Goal: Information Seeking & Learning: Check status

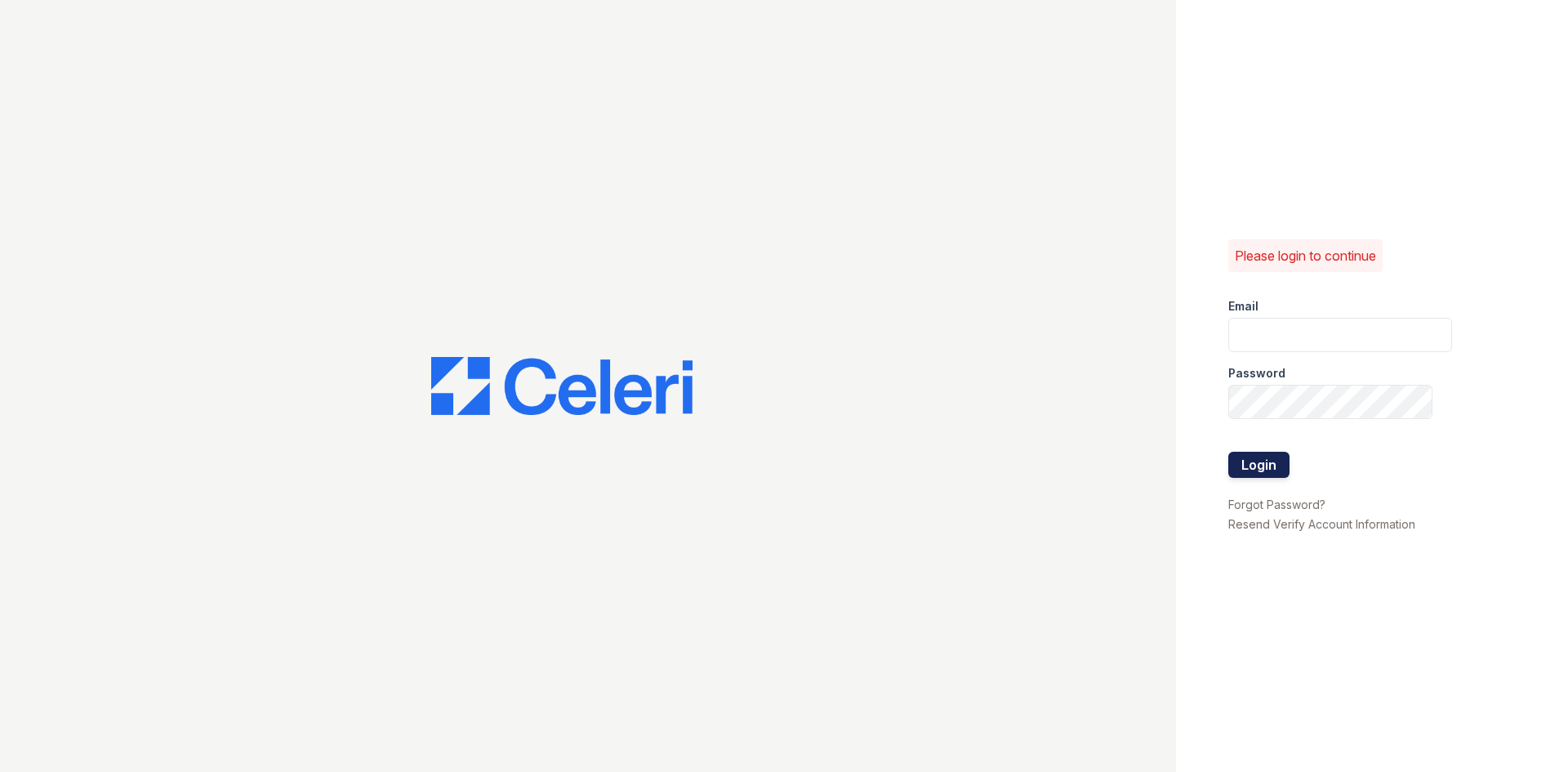
type input "jratley@trinity-pm.com"
click at [1265, 459] on button "Login" at bounding box center [1258, 464] width 62 height 26
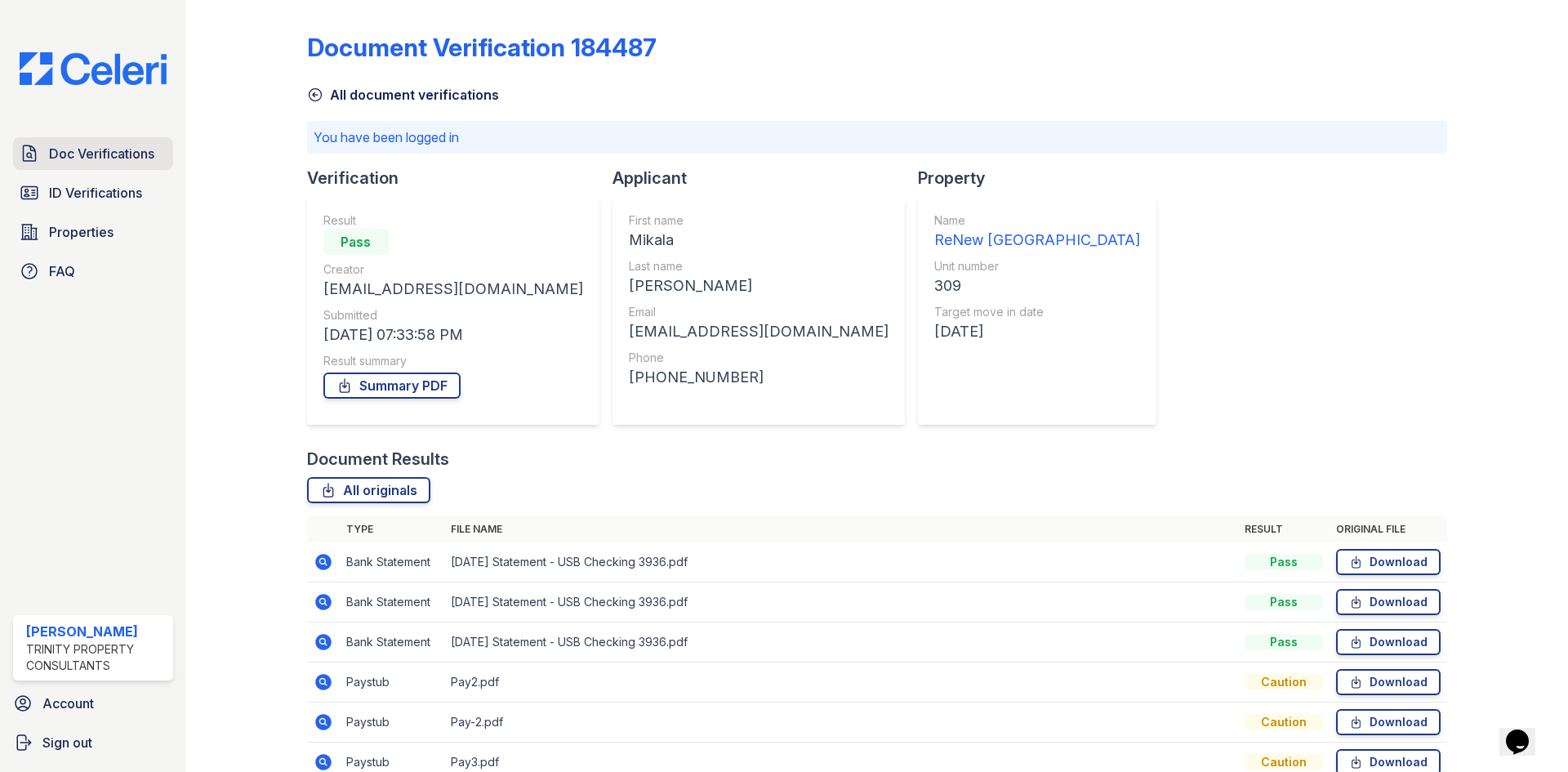
click at [102, 146] on span "Doc Verifications" at bounding box center [102, 153] width 106 height 20
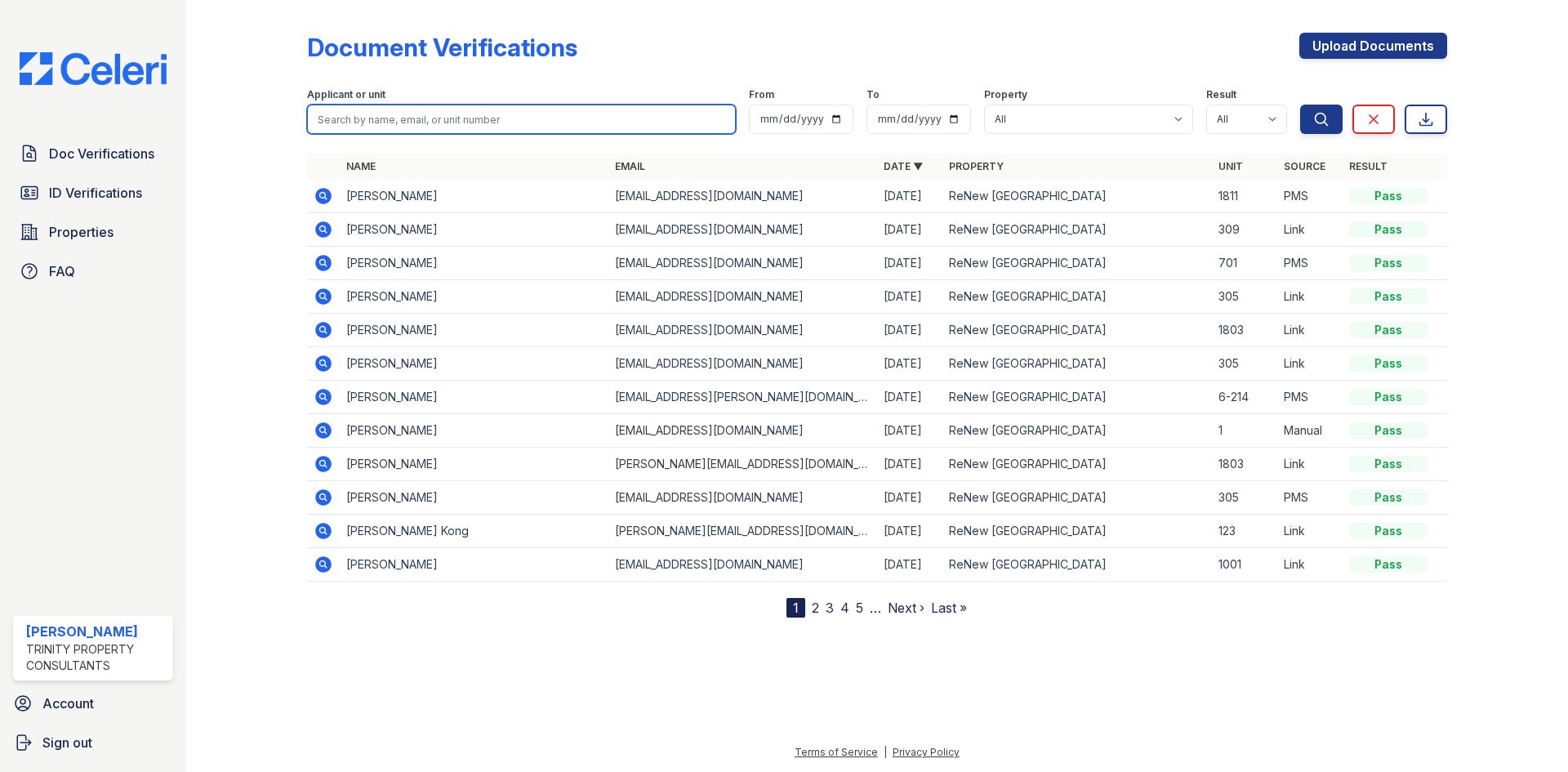
click at [405, 108] on input "search" at bounding box center [521, 119] width 429 height 29
type input "mark anderson"
click at [1300, 105] on button "Search" at bounding box center [1321, 119] width 42 height 29
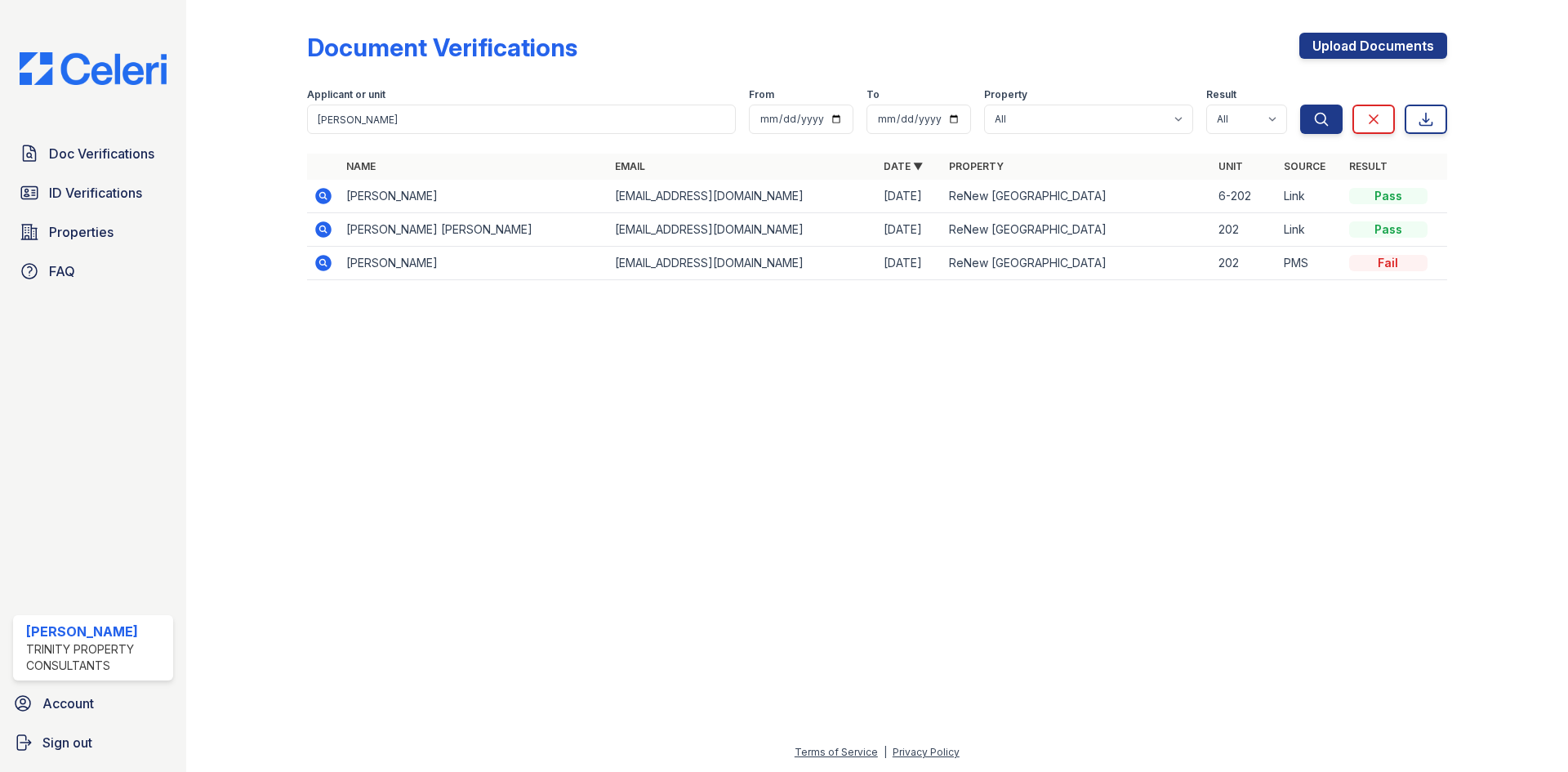
click at [319, 193] on icon at bounding box center [323, 195] width 17 height 17
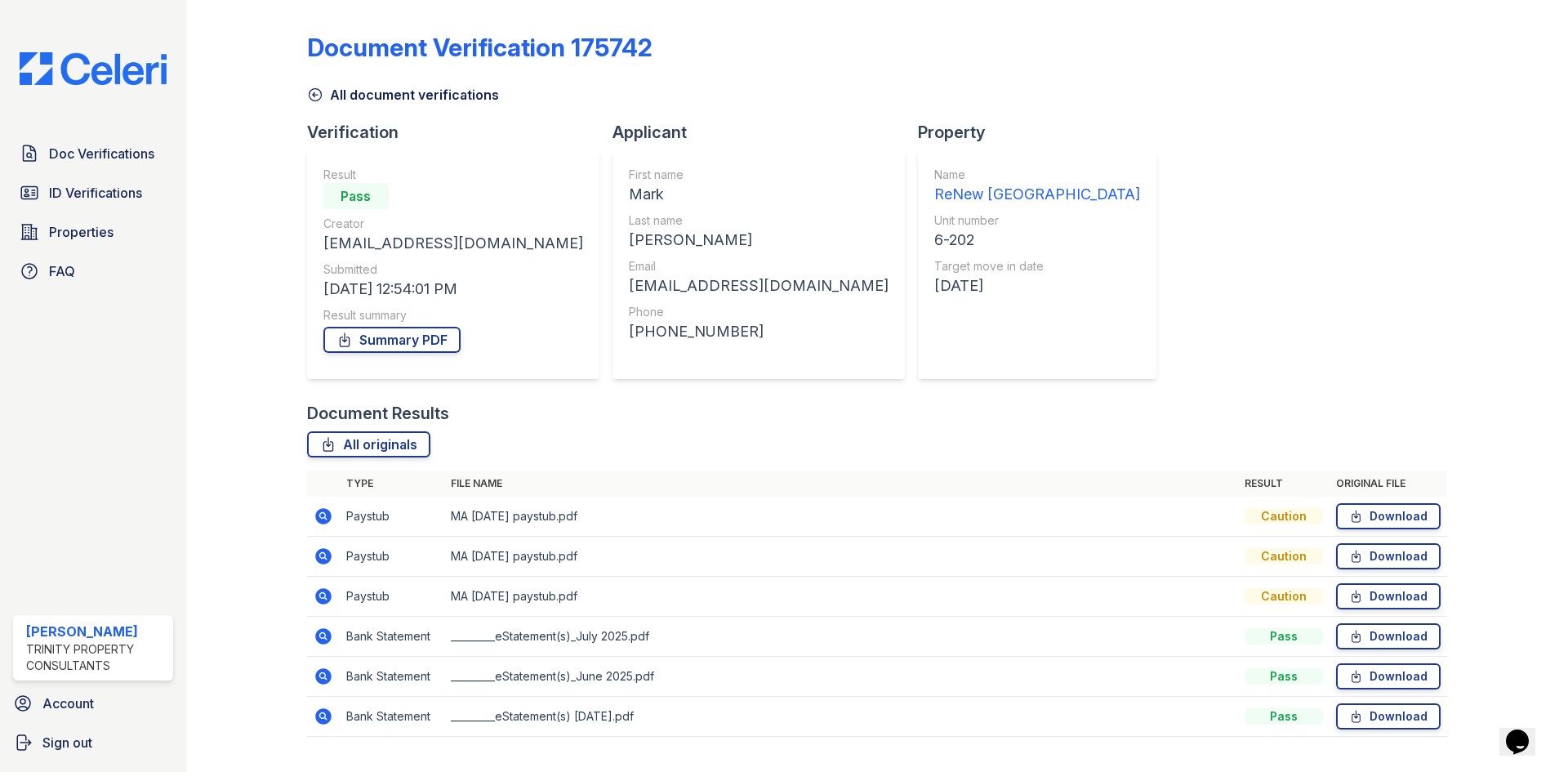
click at [318, 93] on icon at bounding box center [315, 95] width 17 height 17
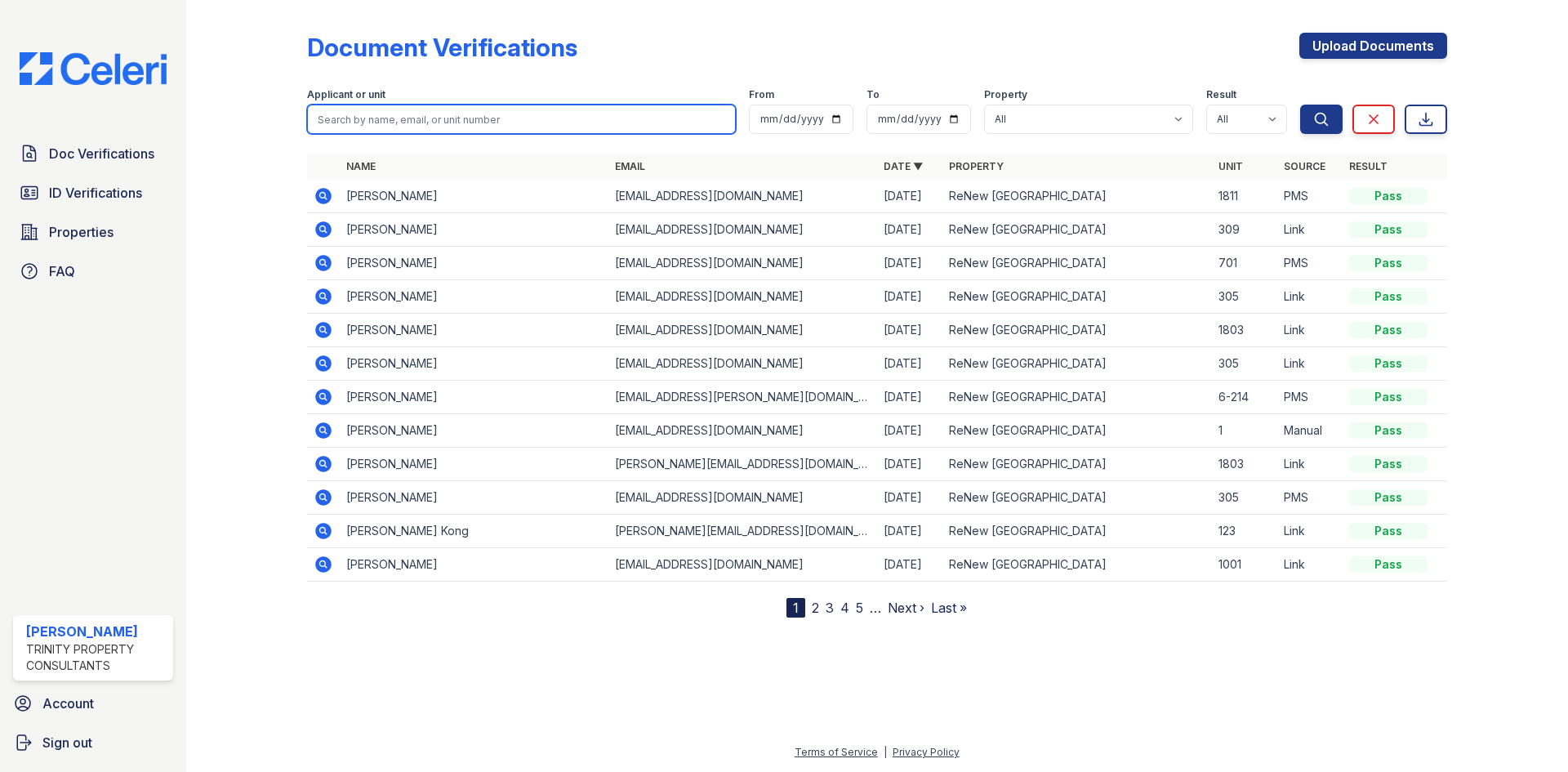
click at [351, 128] on input "search" at bounding box center [521, 119] width 429 height 29
type input "sarah anderson"
click at [1300, 105] on button "Search" at bounding box center [1321, 119] width 42 height 29
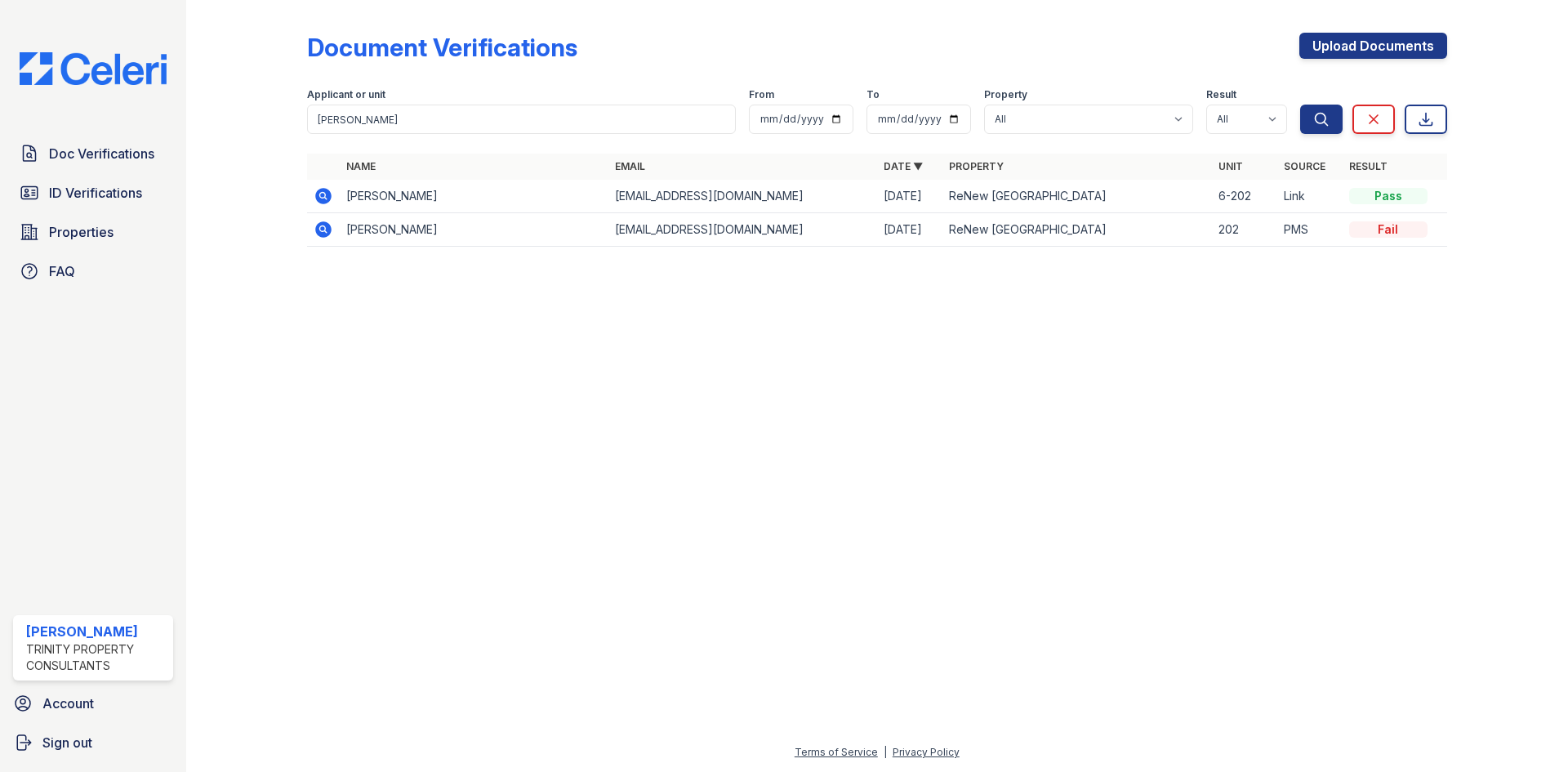
click at [320, 196] on icon at bounding box center [323, 196] width 20 height 20
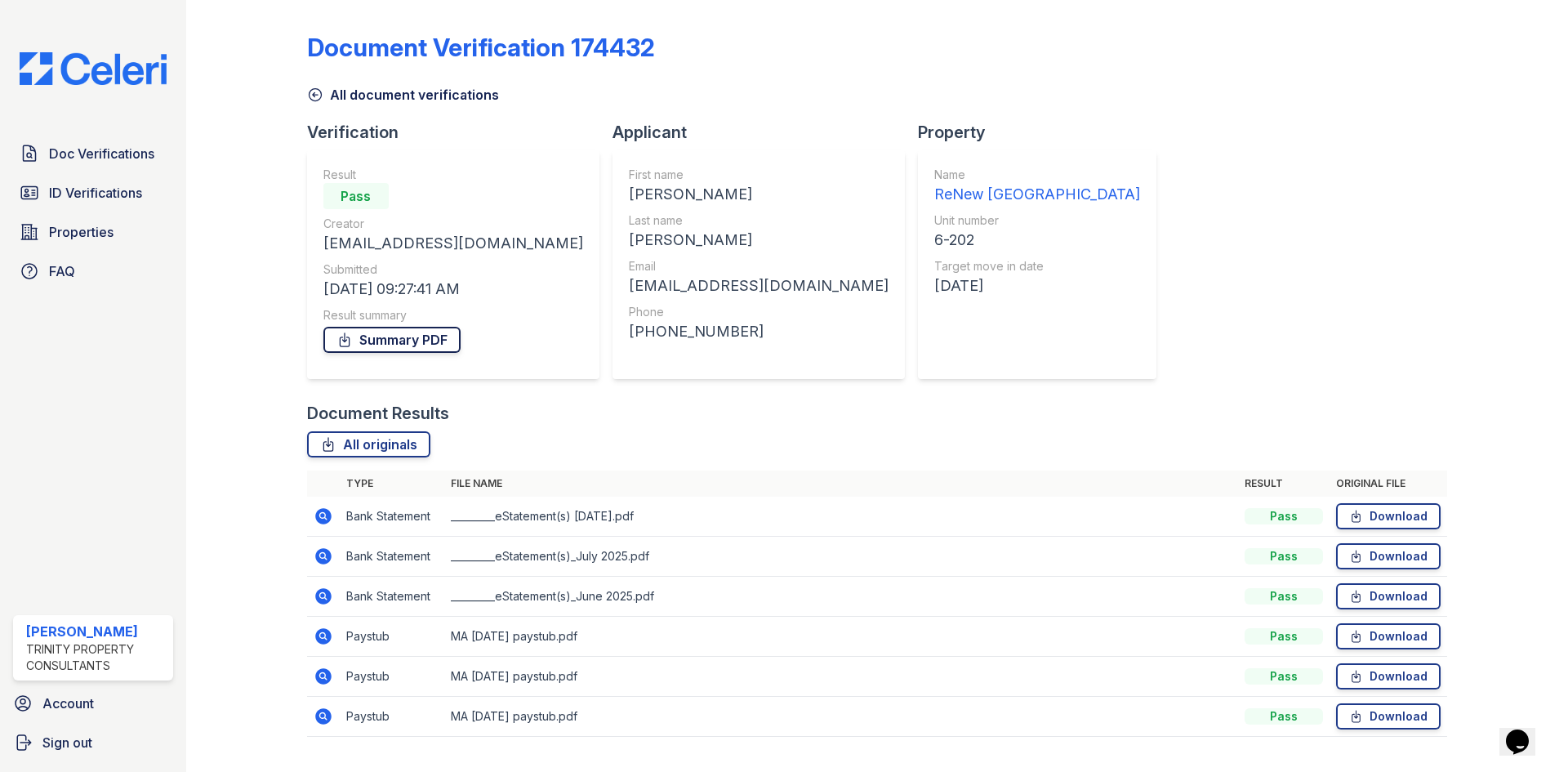
click at [403, 338] on link "Summary PDF" at bounding box center [392, 339] width 137 height 26
click at [311, 513] on td at bounding box center [322, 516] width 32 height 40
click at [320, 515] on icon at bounding box center [322, 515] width 4 height 4
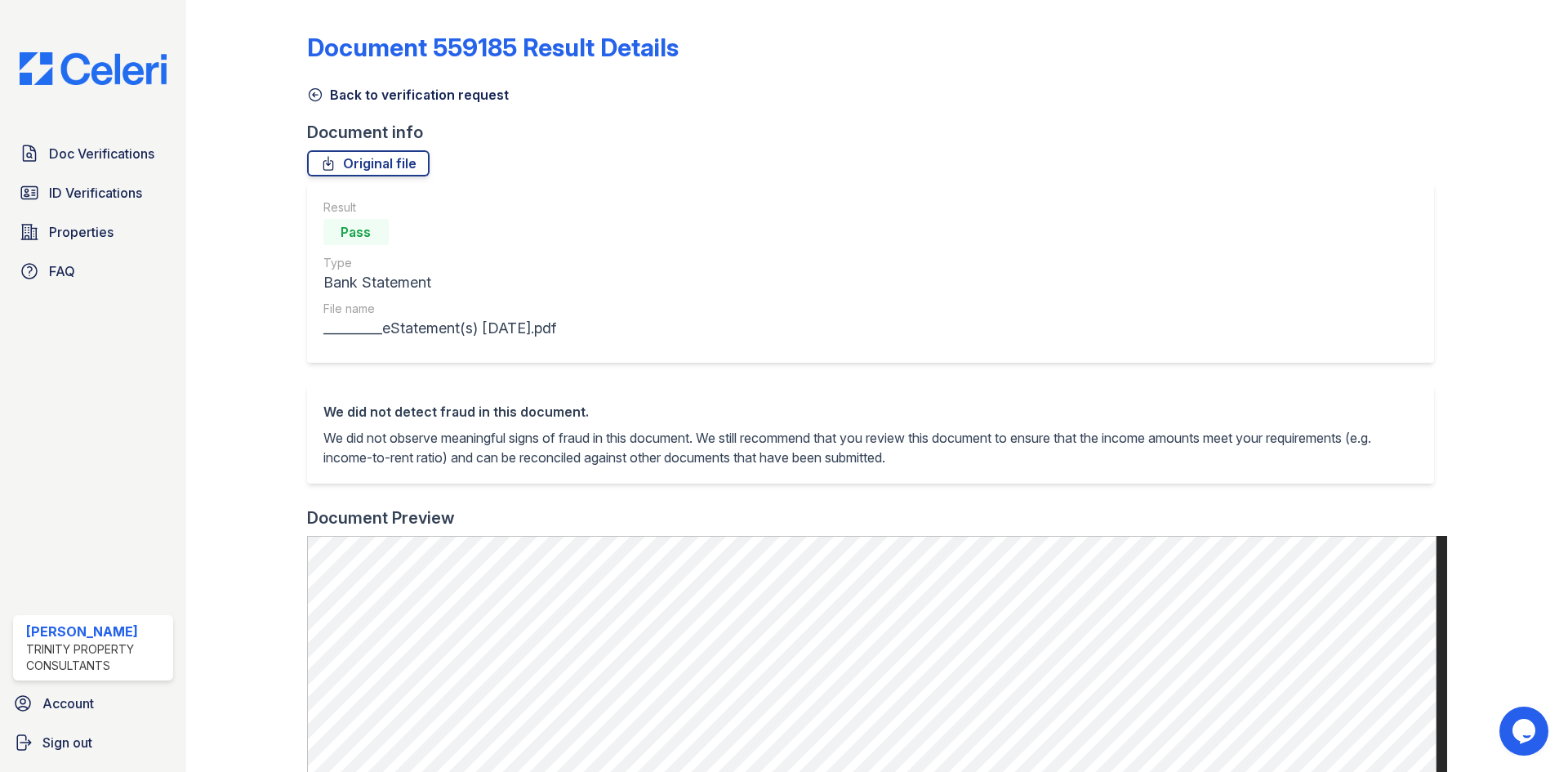
click at [312, 96] on icon at bounding box center [315, 95] width 13 height 13
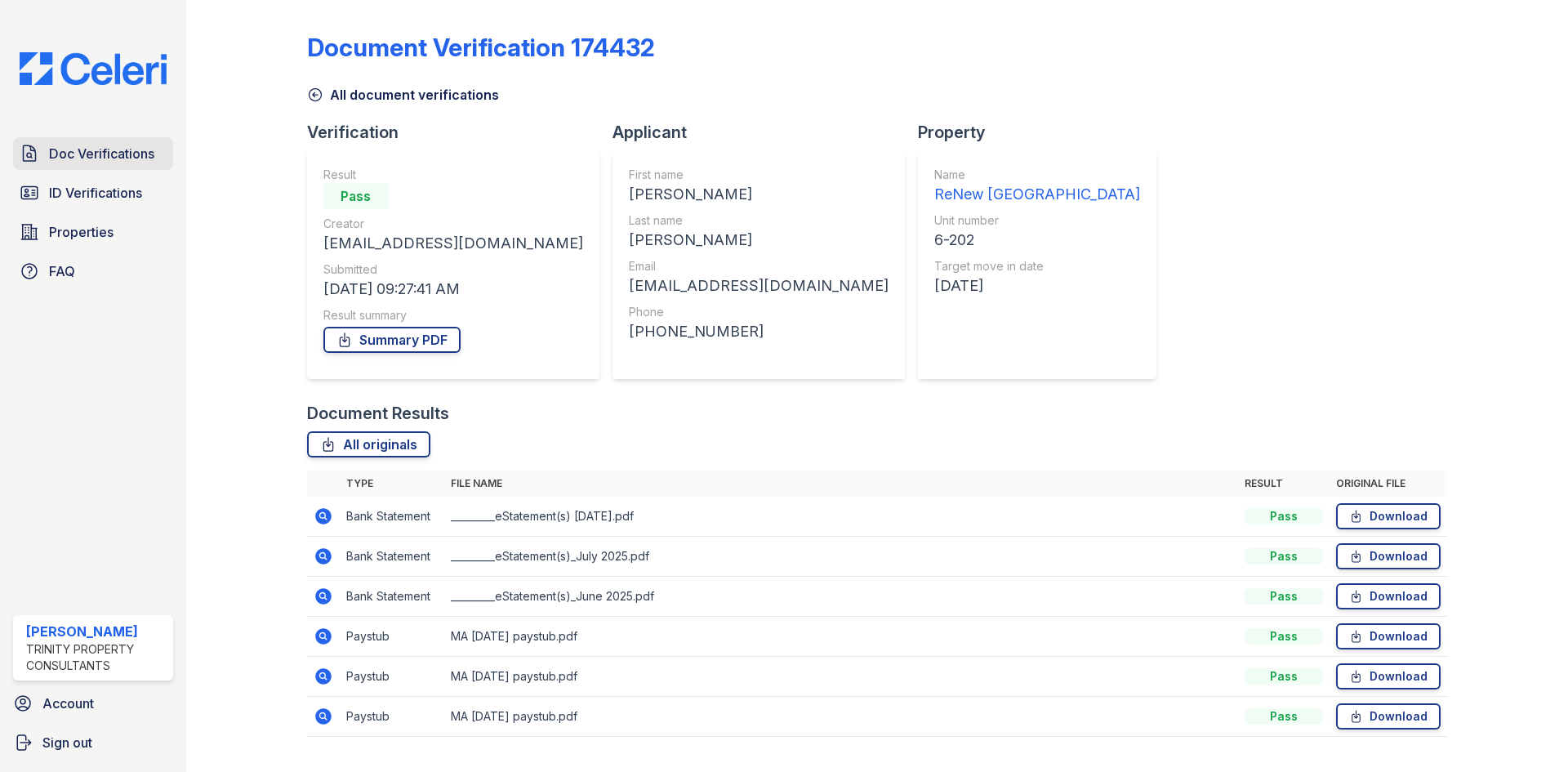
click at [155, 154] on link "Doc Verifications" at bounding box center [93, 152] width 160 height 32
click at [318, 93] on icon at bounding box center [315, 95] width 17 height 17
click at [316, 94] on icon at bounding box center [315, 95] width 17 height 17
click at [139, 163] on span "Doc Verifications" at bounding box center [102, 153] width 106 height 20
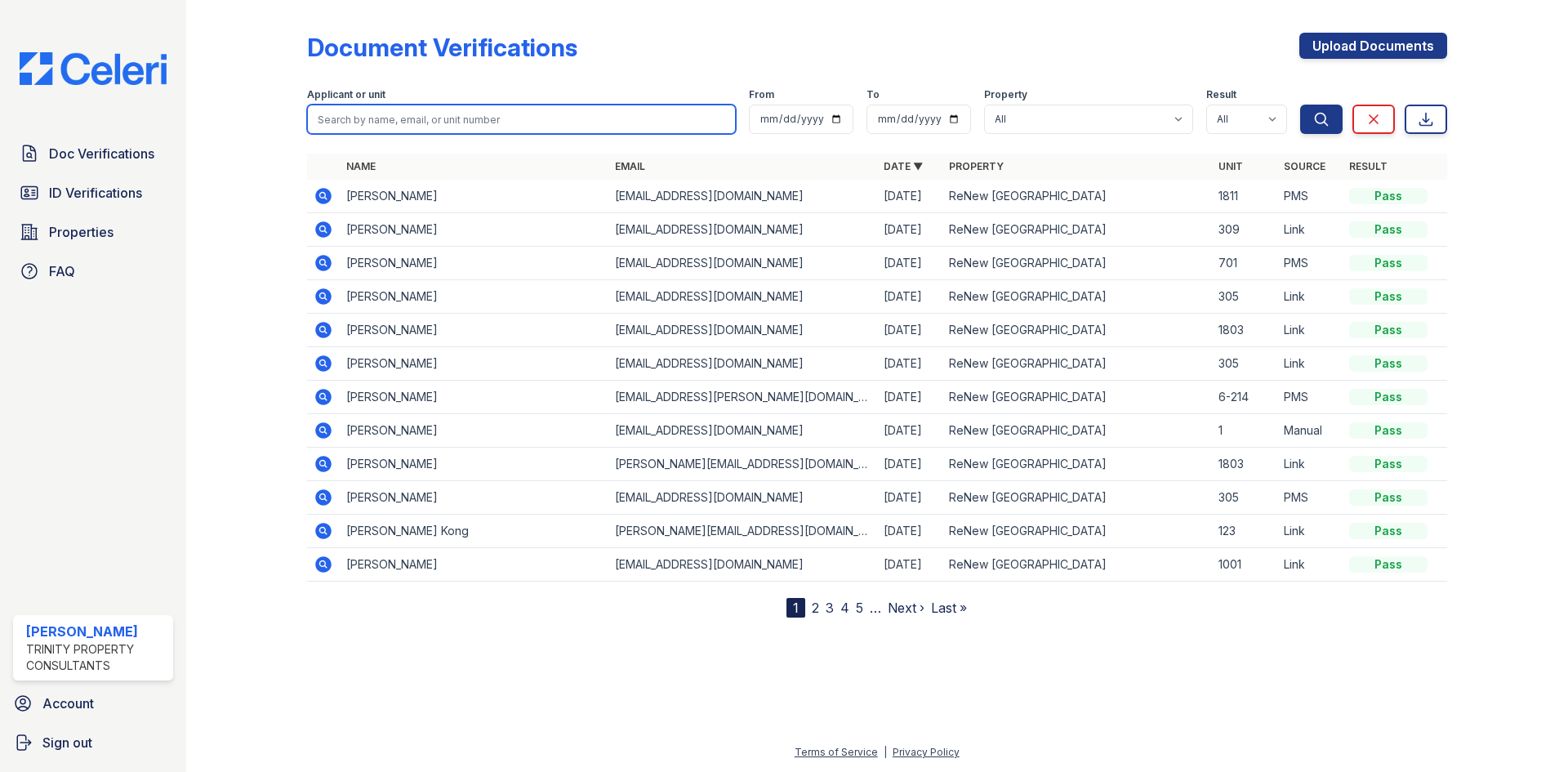
drag, startPoint x: 406, startPoint y: 114, endPoint x: 409, endPoint y: 128, distance: 14.3
click at [410, 127] on input "search" at bounding box center [521, 119] width 429 height 29
type input "mark anderson"
click at [1300, 105] on button "Search" at bounding box center [1321, 119] width 42 height 29
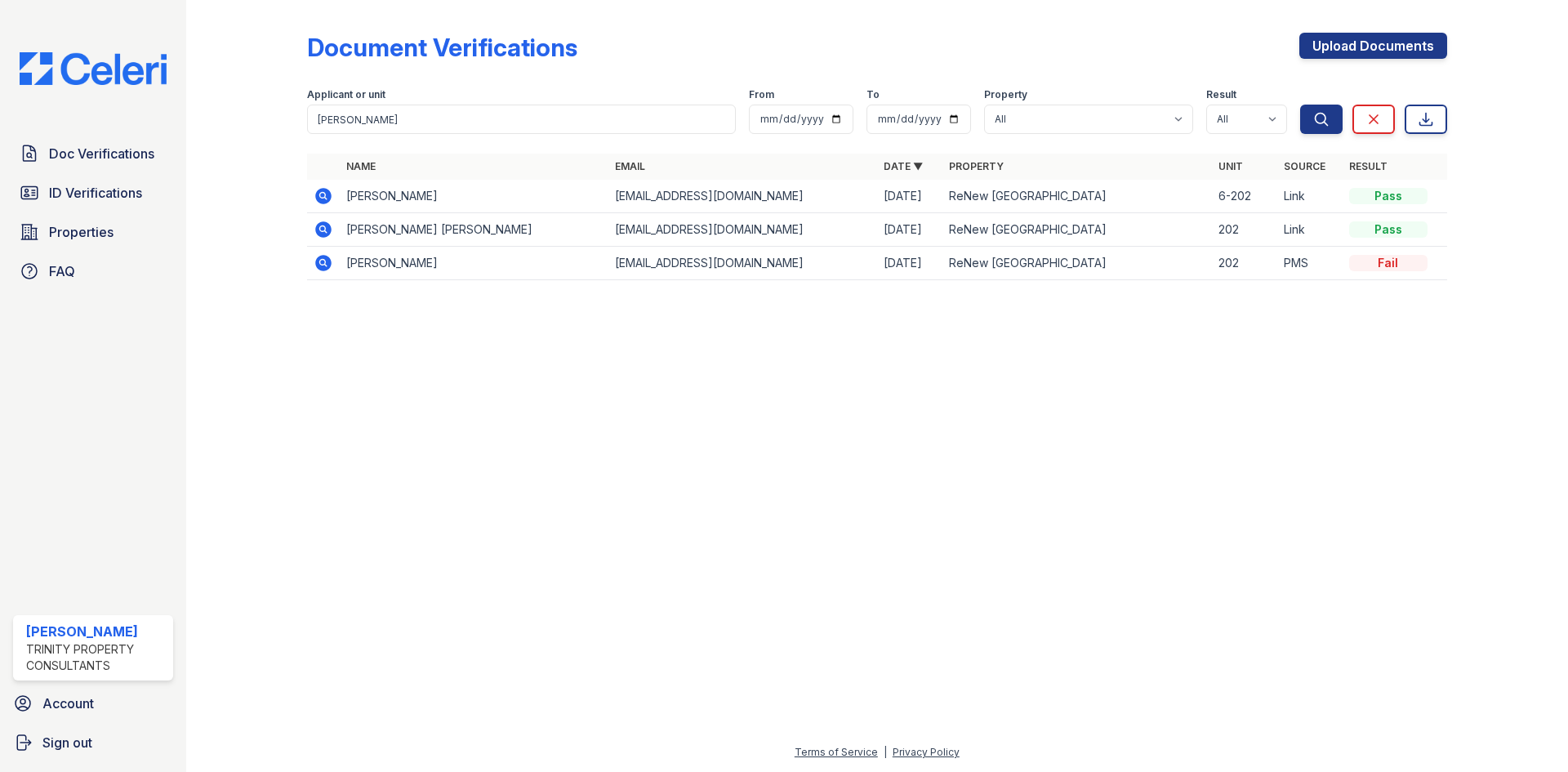
click at [325, 189] on icon at bounding box center [323, 195] width 17 height 17
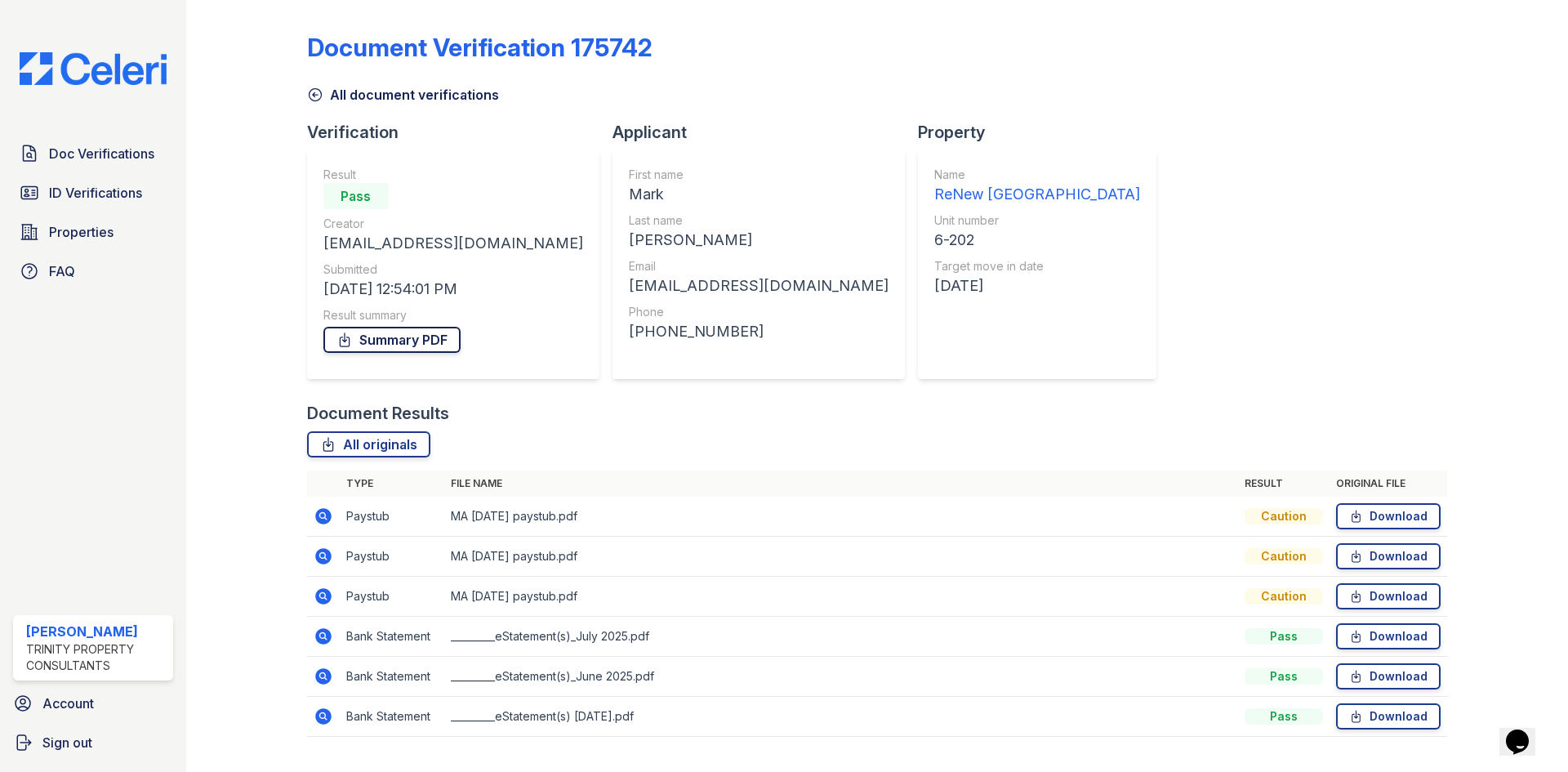
click at [391, 336] on link "Summary PDF" at bounding box center [392, 339] width 137 height 26
click at [126, 193] on span "ID Verifications" at bounding box center [95, 193] width 93 height 20
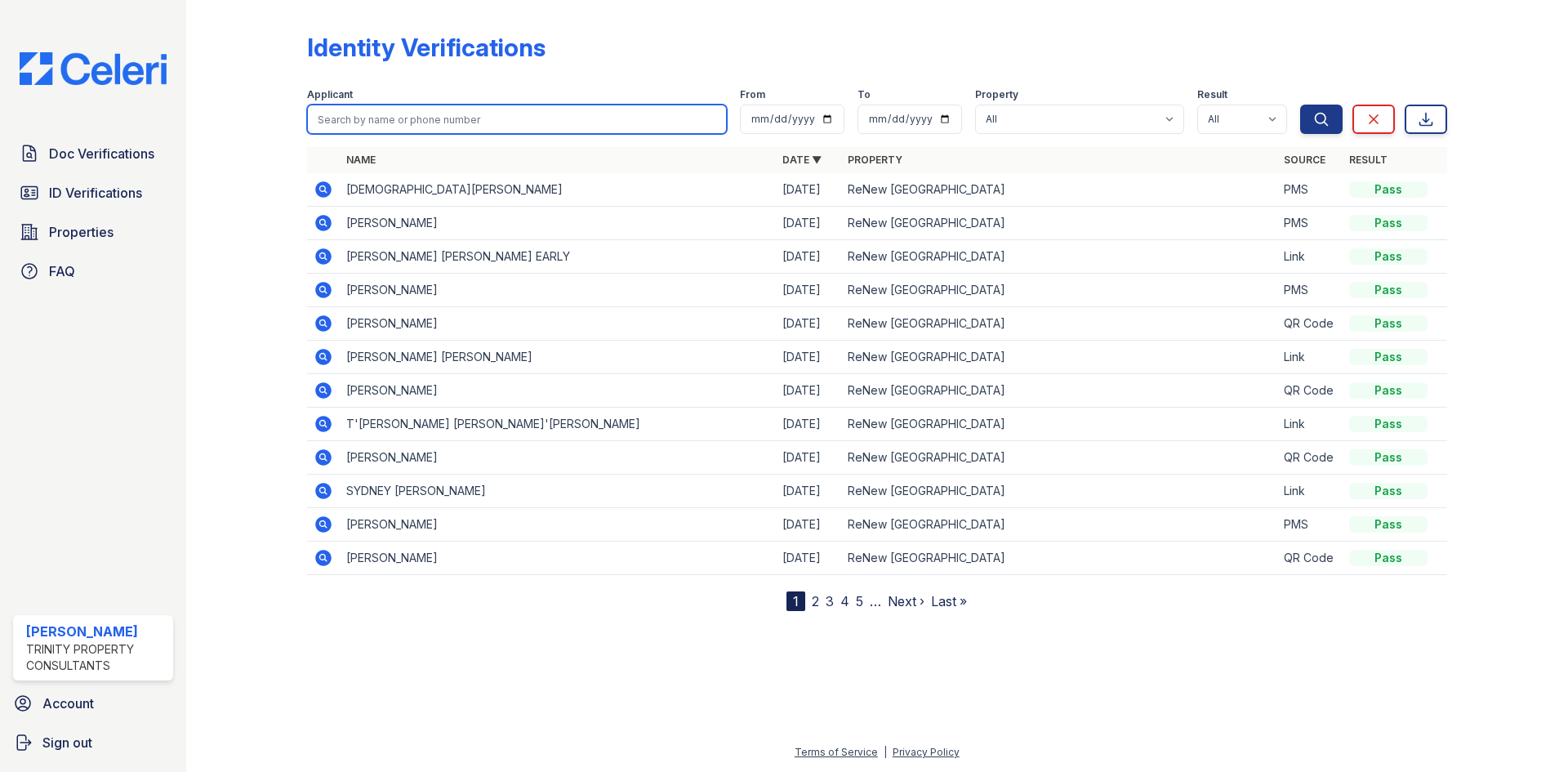
click at [404, 117] on input "search" at bounding box center [517, 119] width 420 height 29
type input "sarah anderson"
click at [1300, 105] on button "Search" at bounding box center [1321, 119] width 42 height 29
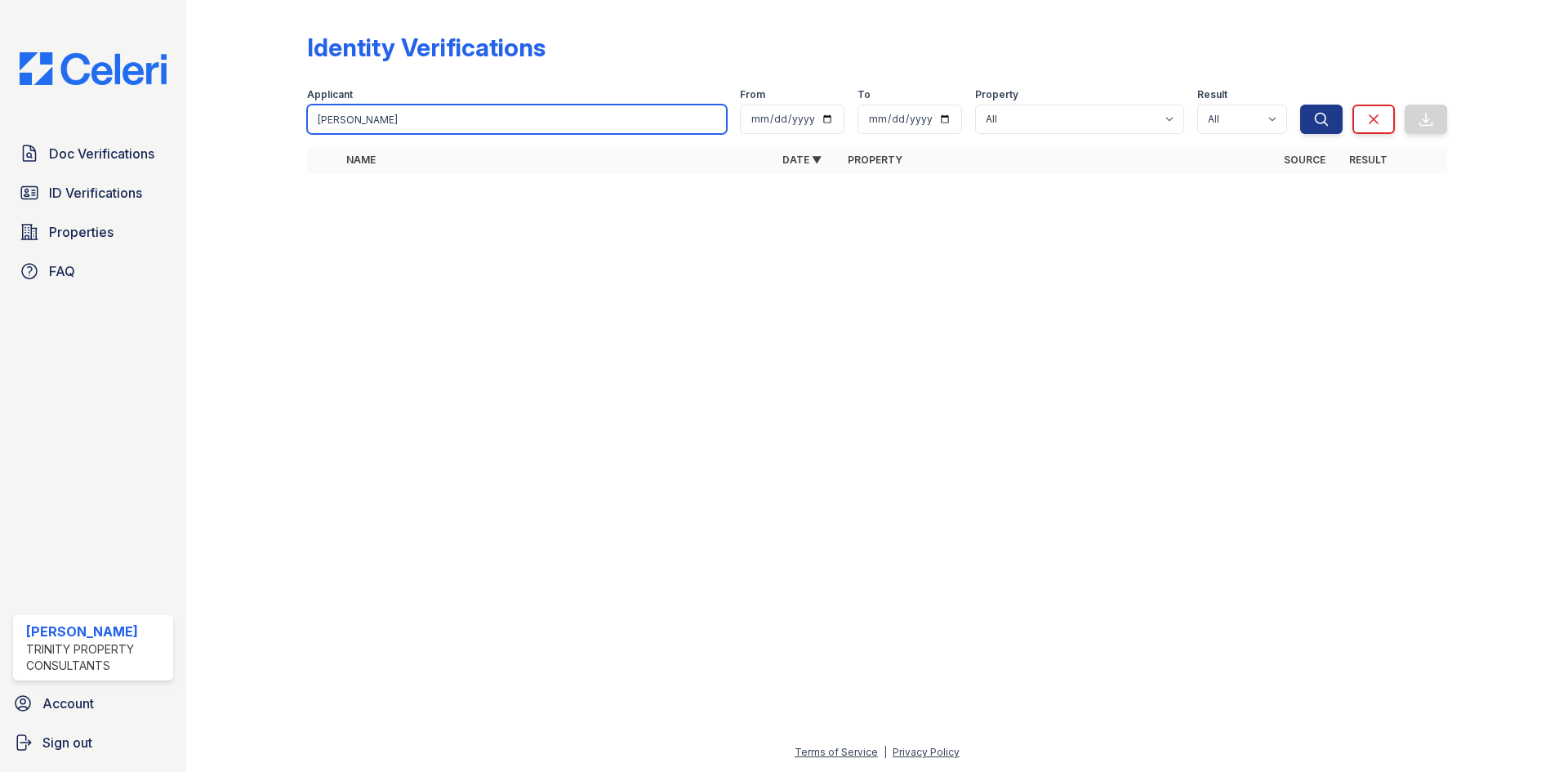
click at [403, 117] on input "sarah anderson" at bounding box center [517, 119] width 420 height 29
type input "sarah anderson"
click at [1300, 105] on button "Search" at bounding box center [1321, 119] width 42 height 29
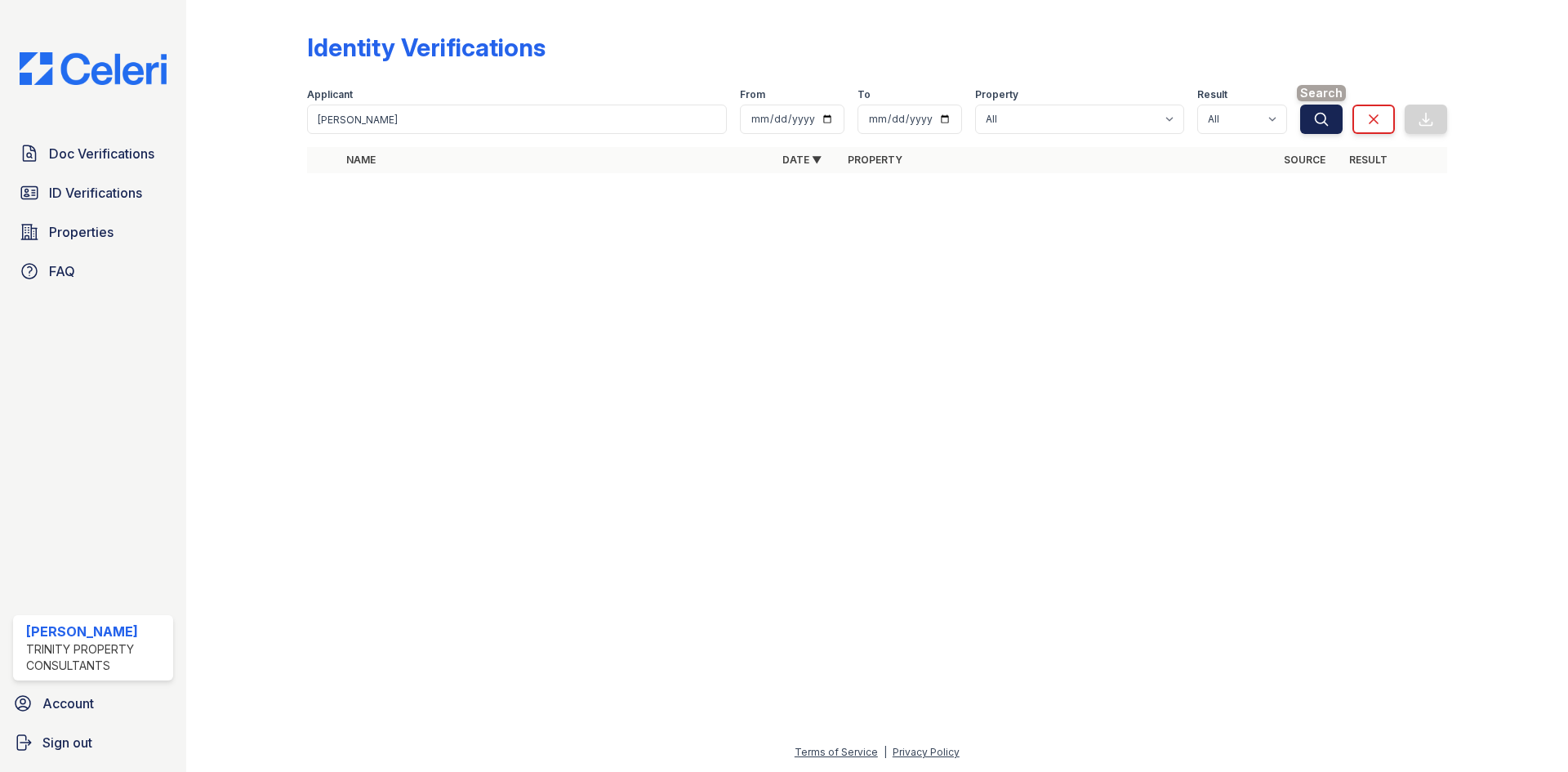
click at [1311, 118] on button "Search" at bounding box center [1321, 119] width 42 height 29
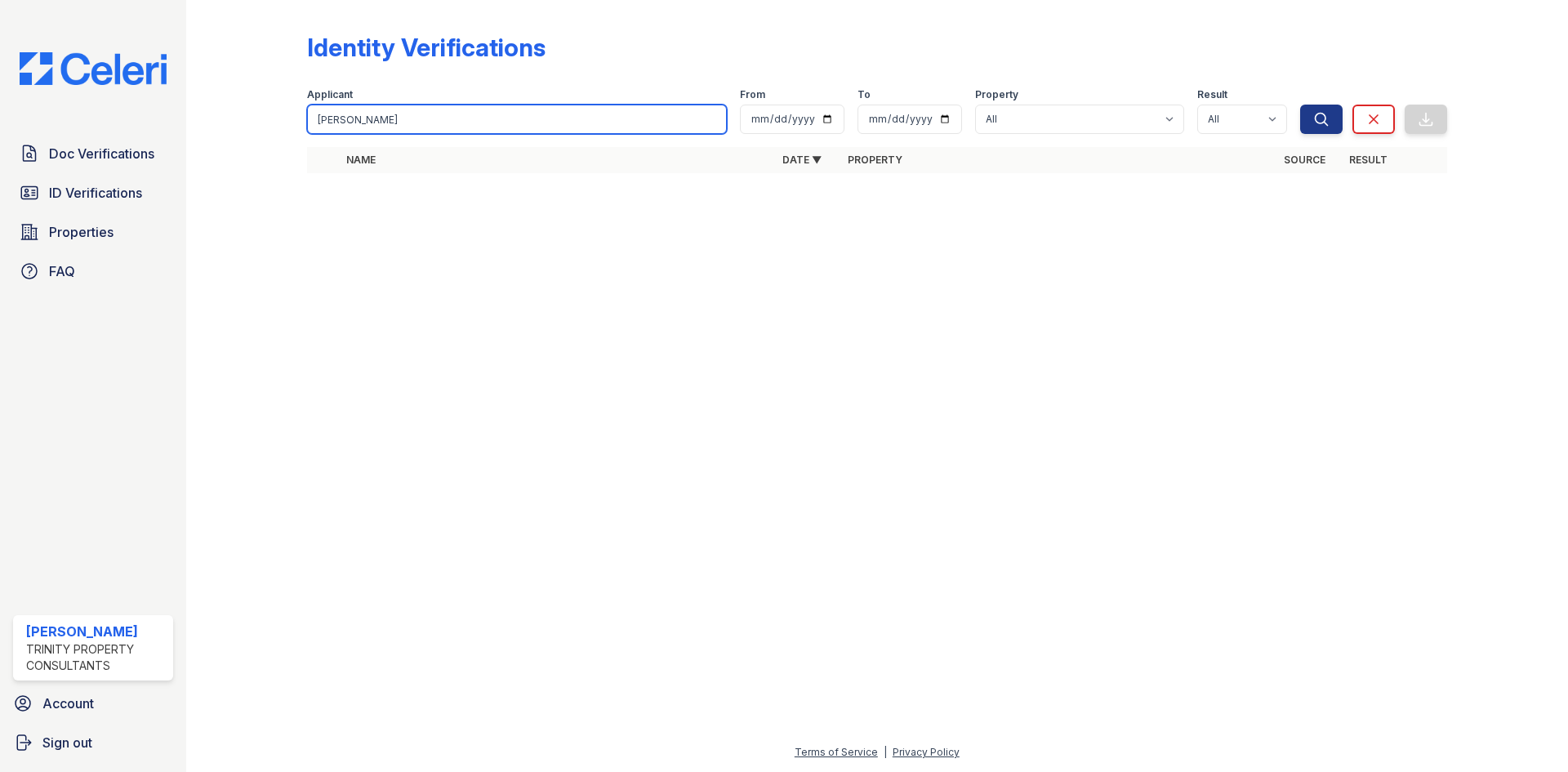
drag, startPoint x: 436, startPoint y: 119, endPoint x: 379, endPoint y: 126, distance: 57.4
click at [379, 126] on input "sarah anderson" at bounding box center [517, 119] width 420 height 29
type input "s"
type input "Anderson"
click at [1300, 105] on button "Search" at bounding box center [1321, 119] width 42 height 29
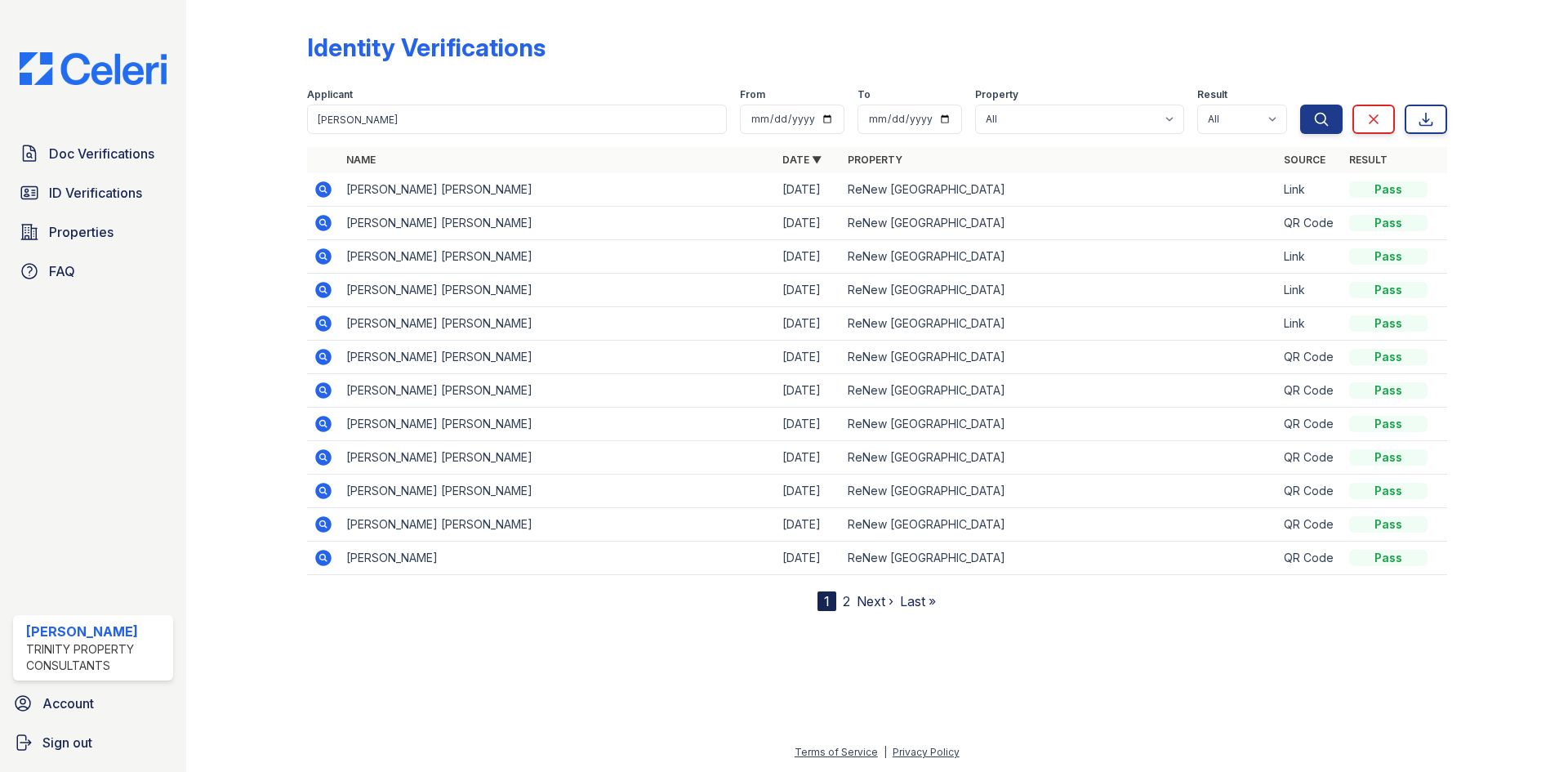
click at [325, 385] on icon at bounding box center [323, 390] width 17 height 17
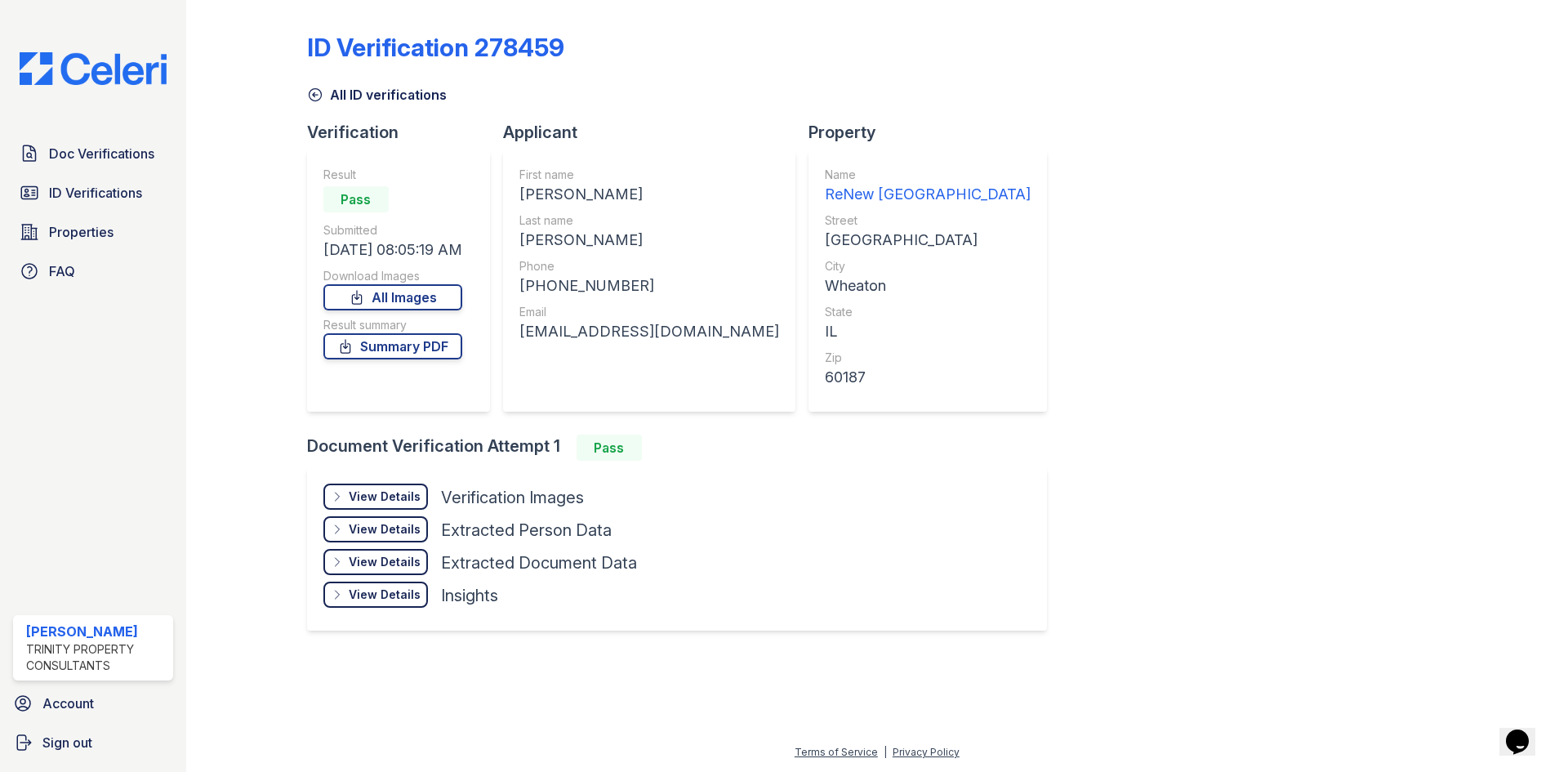
click at [391, 501] on div "View Details" at bounding box center [385, 496] width 72 height 17
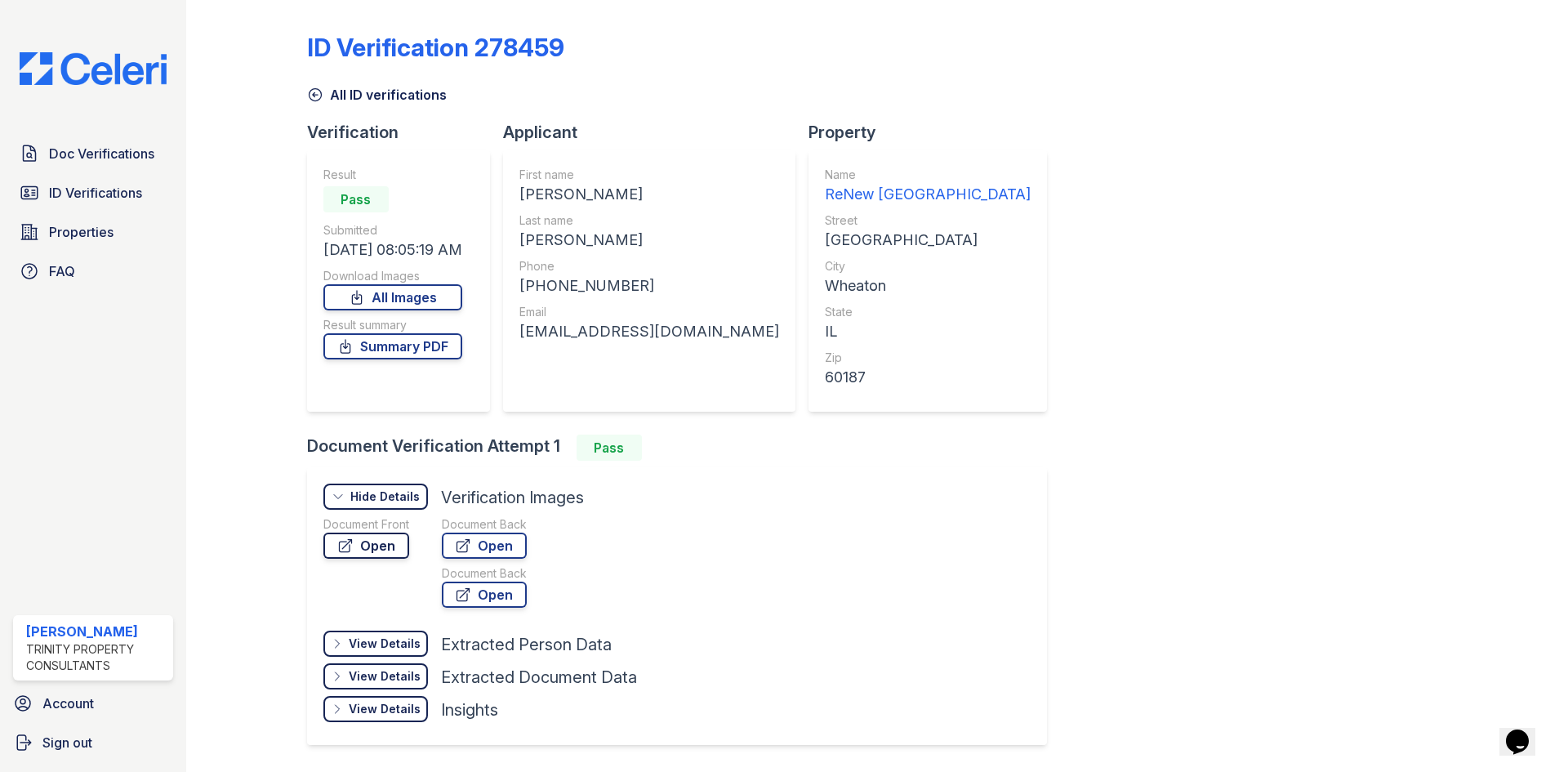
click at [385, 541] on link "Open" at bounding box center [366, 545] width 86 height 26
click at [425, 345] on link "Summary PDF" at bounding box center [393, 346] width 139 height 26
click at [316, 92] on icon at bounding box center [315, 95] width 17 height 17
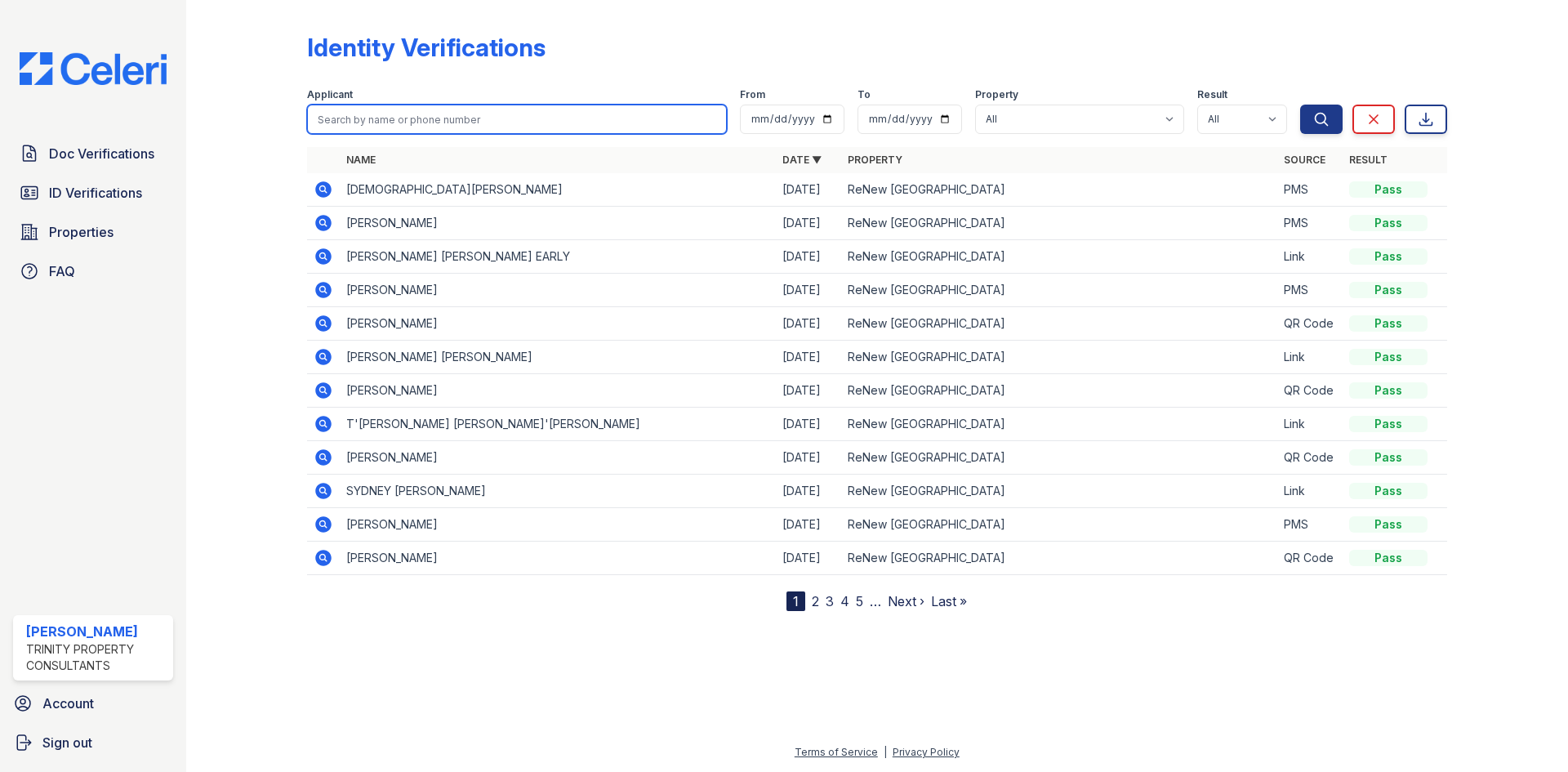
click at [355, 114] on input "search" at bounding box center [517, 119] width 420 height 29
type input "[PERSON_NAME]"
click at [1300, 105] on button "Search" at bounding box center [1321, 119] width 42 height 29
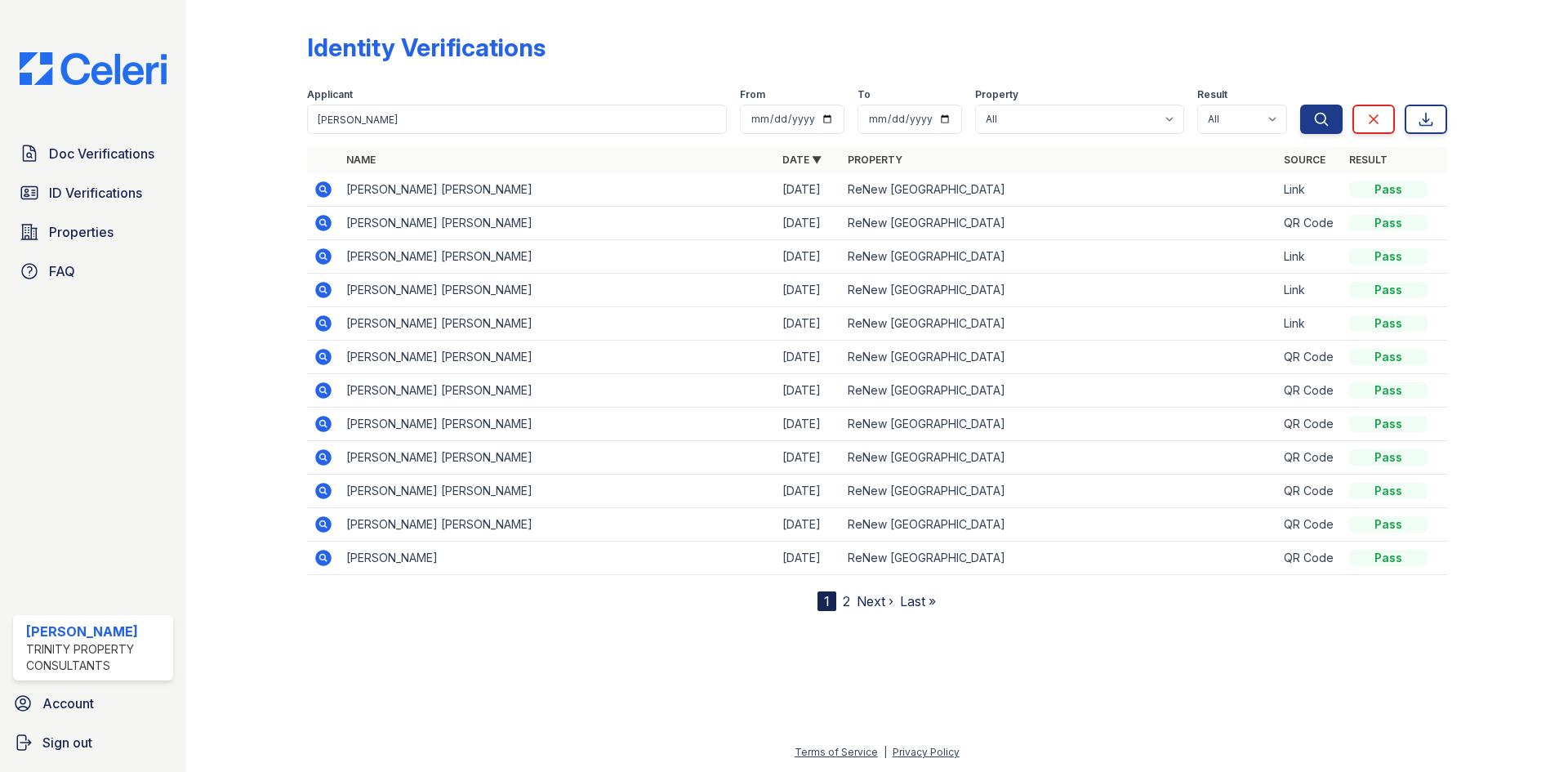
click at [314, 352] on icon at bounding box center [323, 357] width 20 height 20
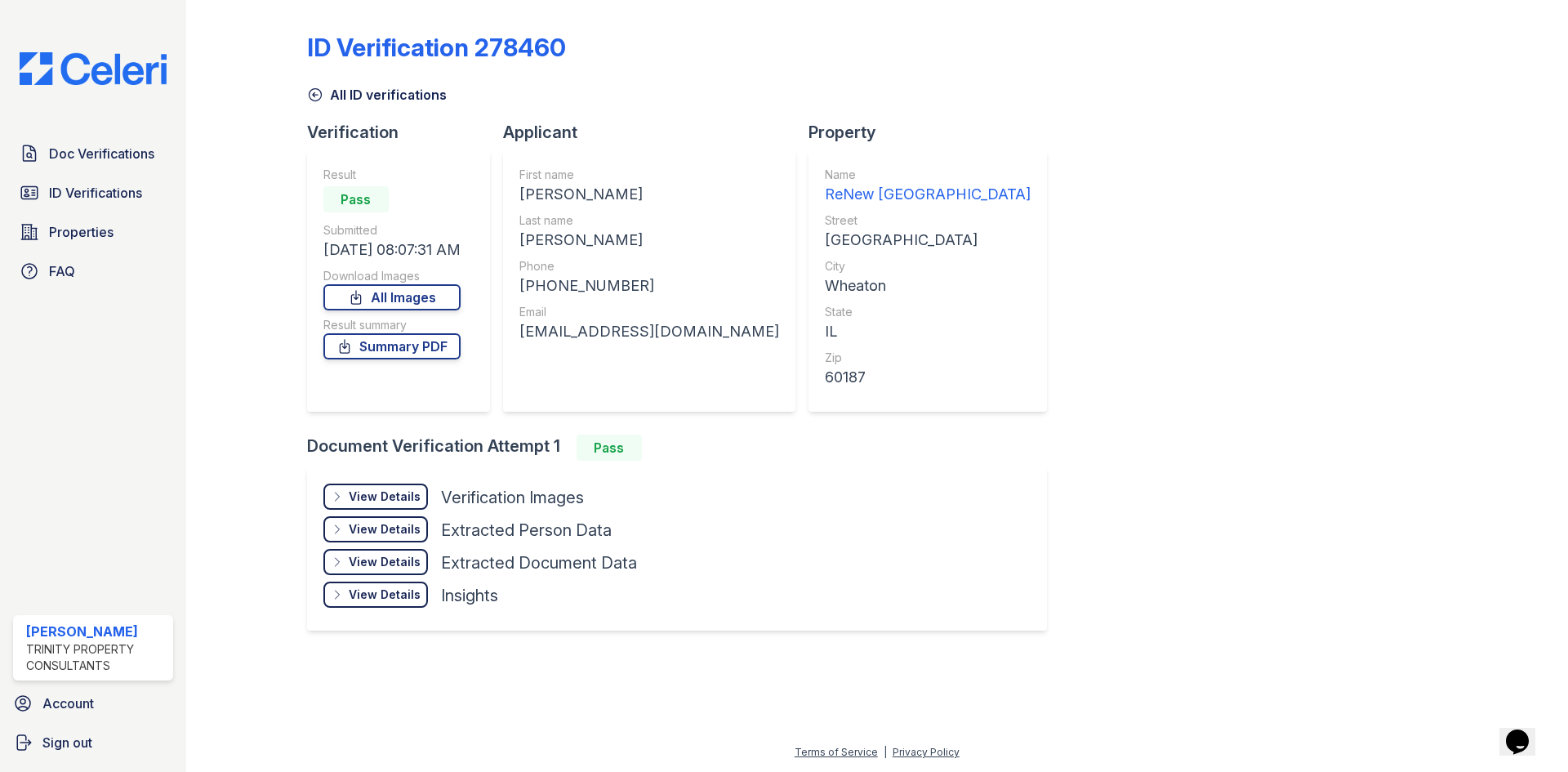
click at [420, 494] on div "View Details Details" at bounding box center [375, 496] width 105 height 26
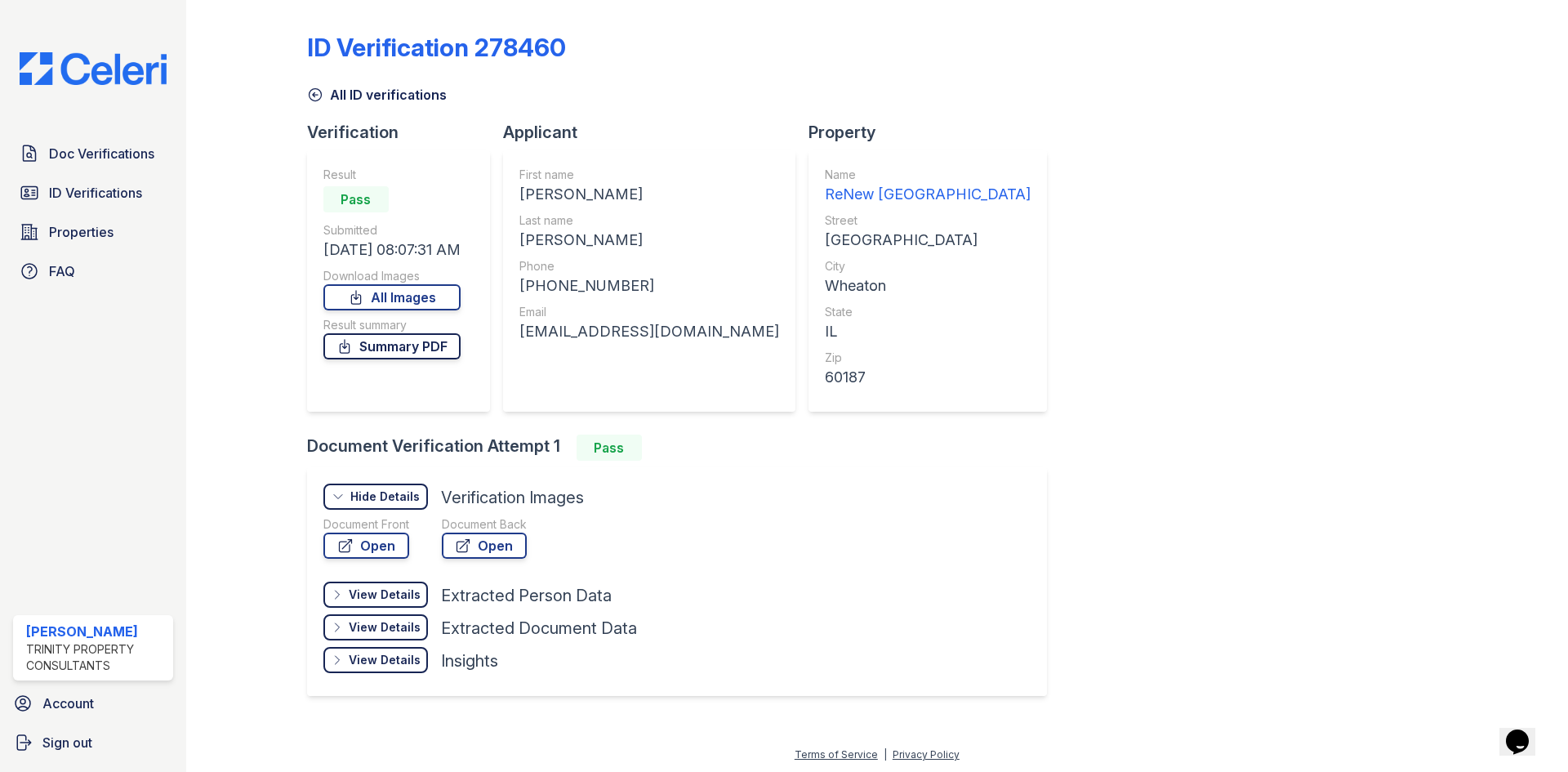
click at [417, 345] on link "Summary PDF" at bounding box center [392, 346] width 137 height 26
click at [370, 286] on link "All Images" at bounding box center [392, 297] width 137 height 26
click at [393, 554] on link "Open" at bounding box center [366, 545] width 86 height 26
click at [489, 544] on link "Open" at bounding box center [484, 545] width 85 height 26
drag, startPoint x: 102, startPoint y: 190, endPoint x: 117, endPoint y: 195, distance: 15.8
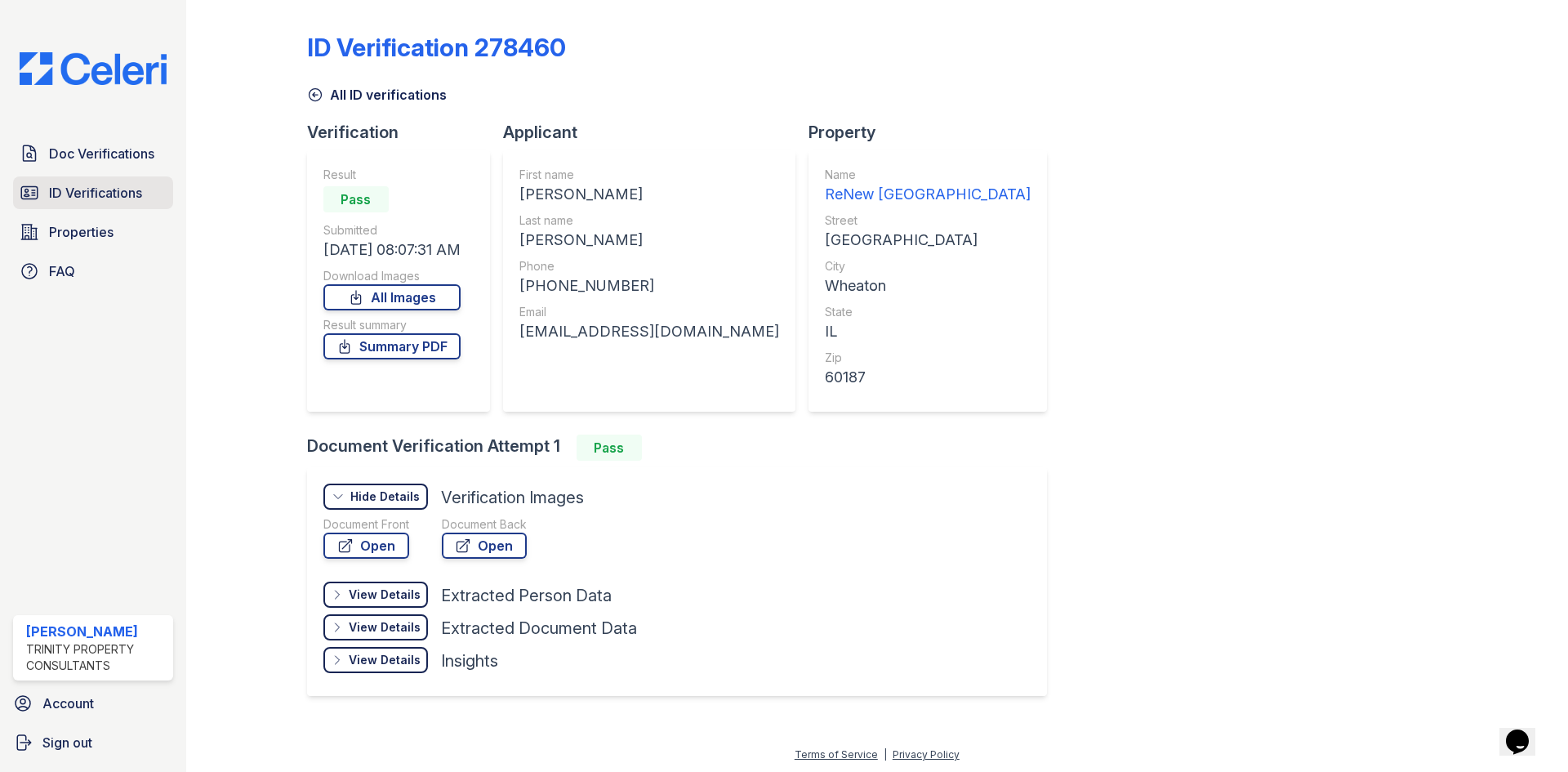
click at [102, 191] on span "ID Verifications" at bounding box center [95, 193] width 93 height 20
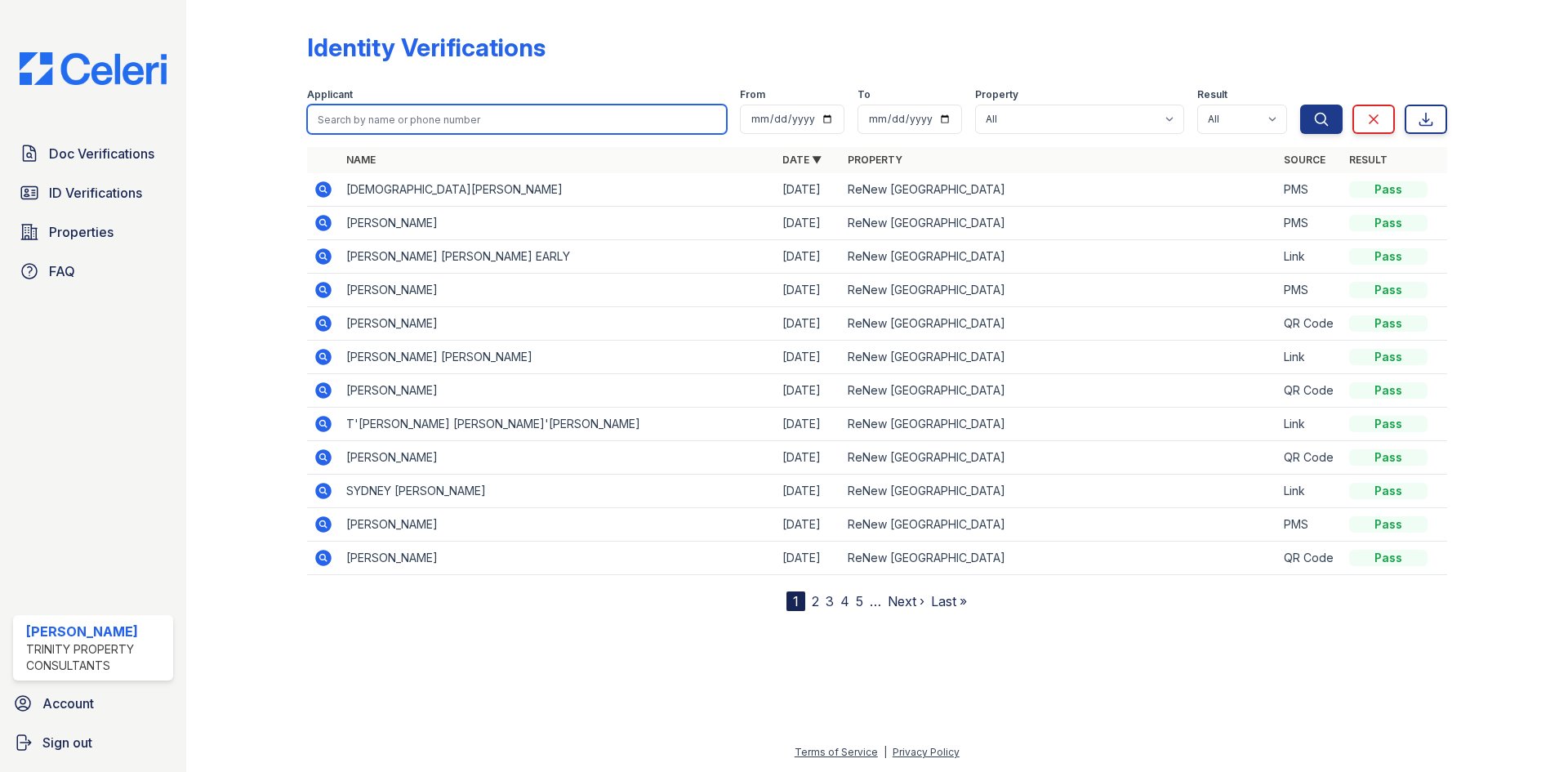
click at [420, 112] on input "search" at bounding box center [517, 119] width 420 height 29
type input "m"
type input "[PERSON_NAME]"
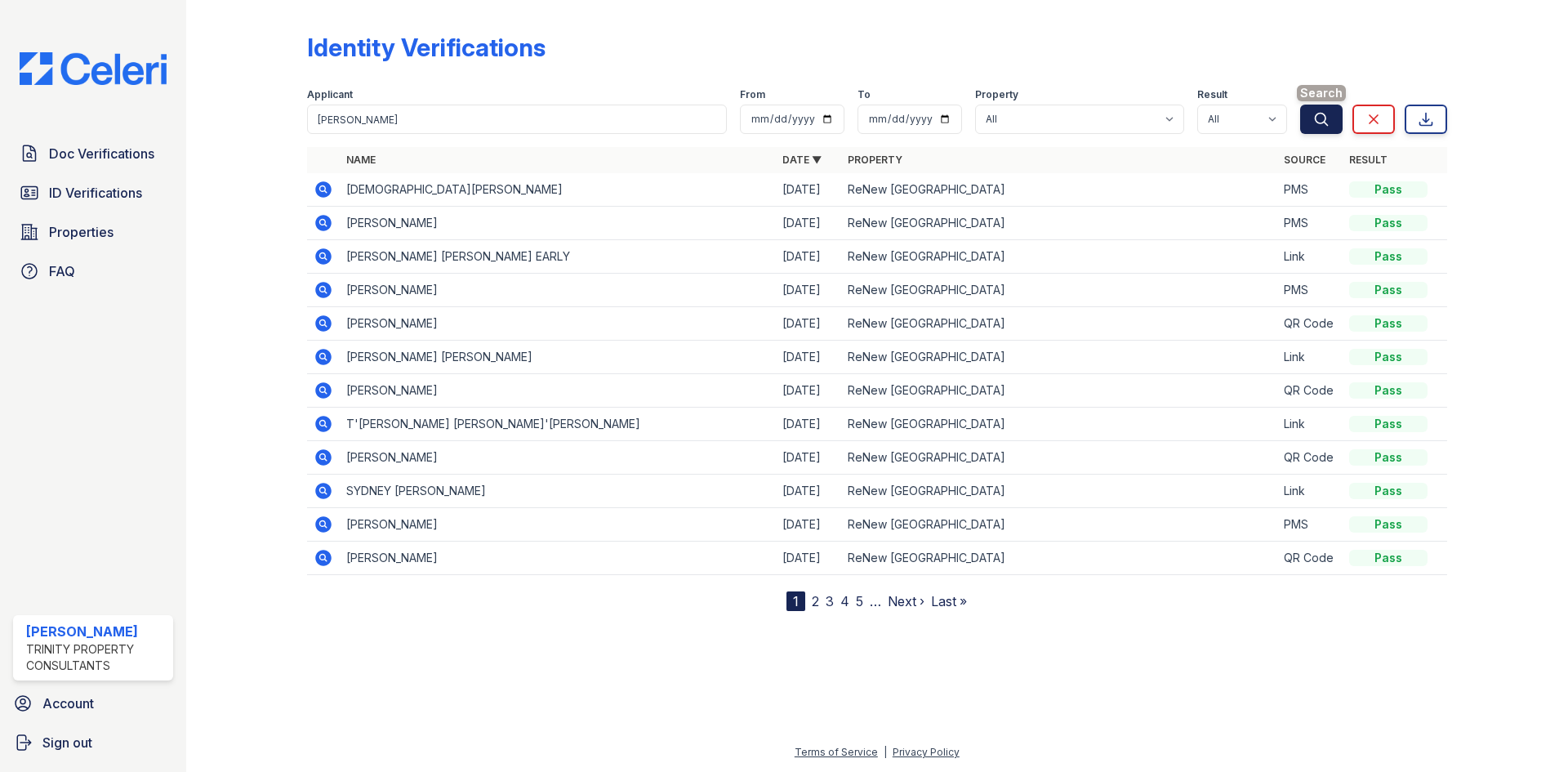
click at [1334, 115] on button "Search" at bounding box center [1321, 119] width 42 height 29
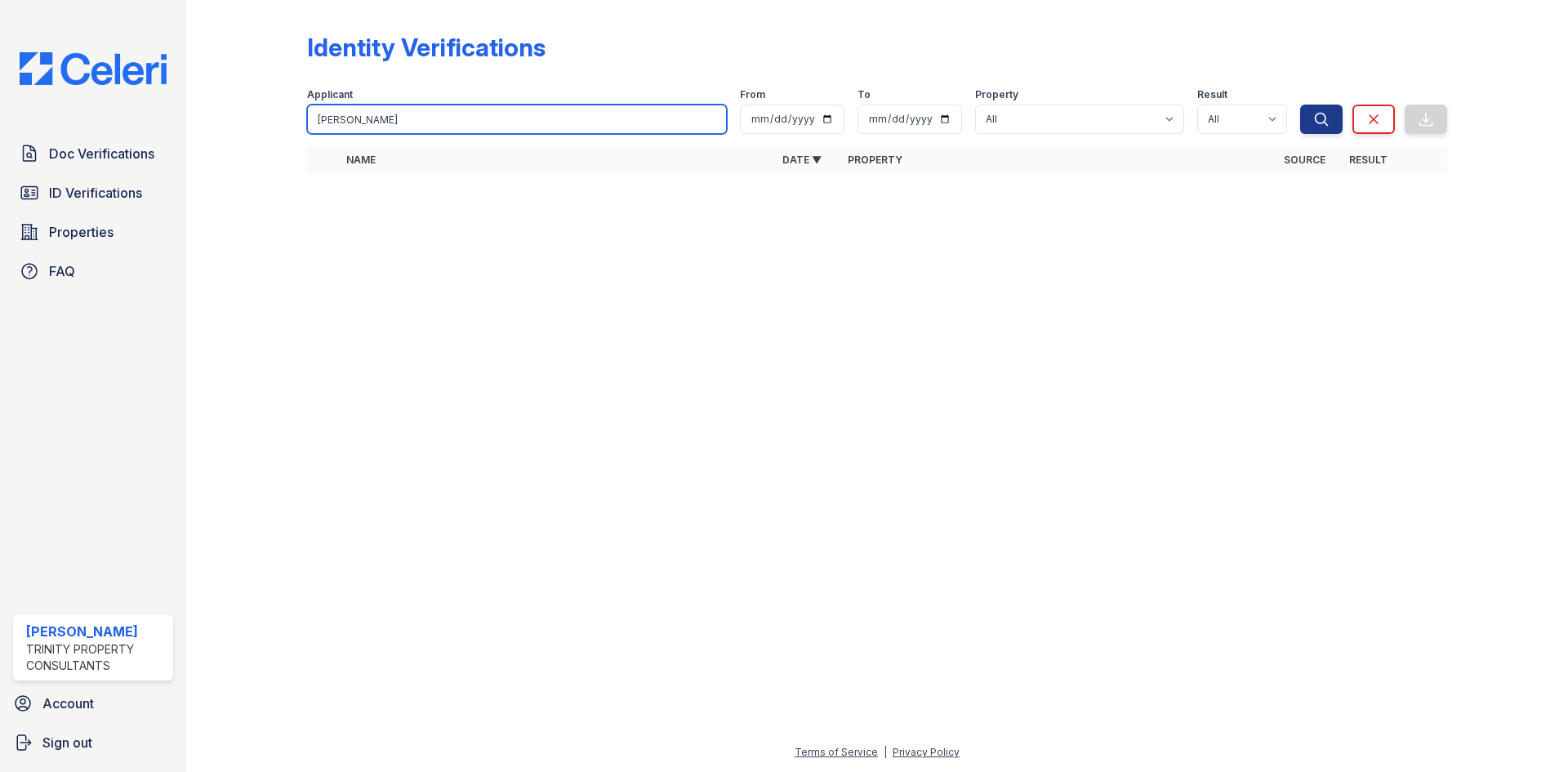
drag, startPoint x: 533, startPoint y: 106, endPoint x: 465, endPoint y: 114, distance: 68.5
click at [473, 112] on input "[PERSON_NAME]" at bounding box center [517, 119] width 420 height 29
drag, startPoint x: 465, startPoint y: 114, endPoint x: 279, endPoint y: 111, distance: 186.0
click at [303, 118] on div "Identity Verifications Filter Applicant [PERSON_NAME] From To Property All ReNe…" at bounding box center [876, 107] width 1330 height 216
type input "[PERSON_NAME]"
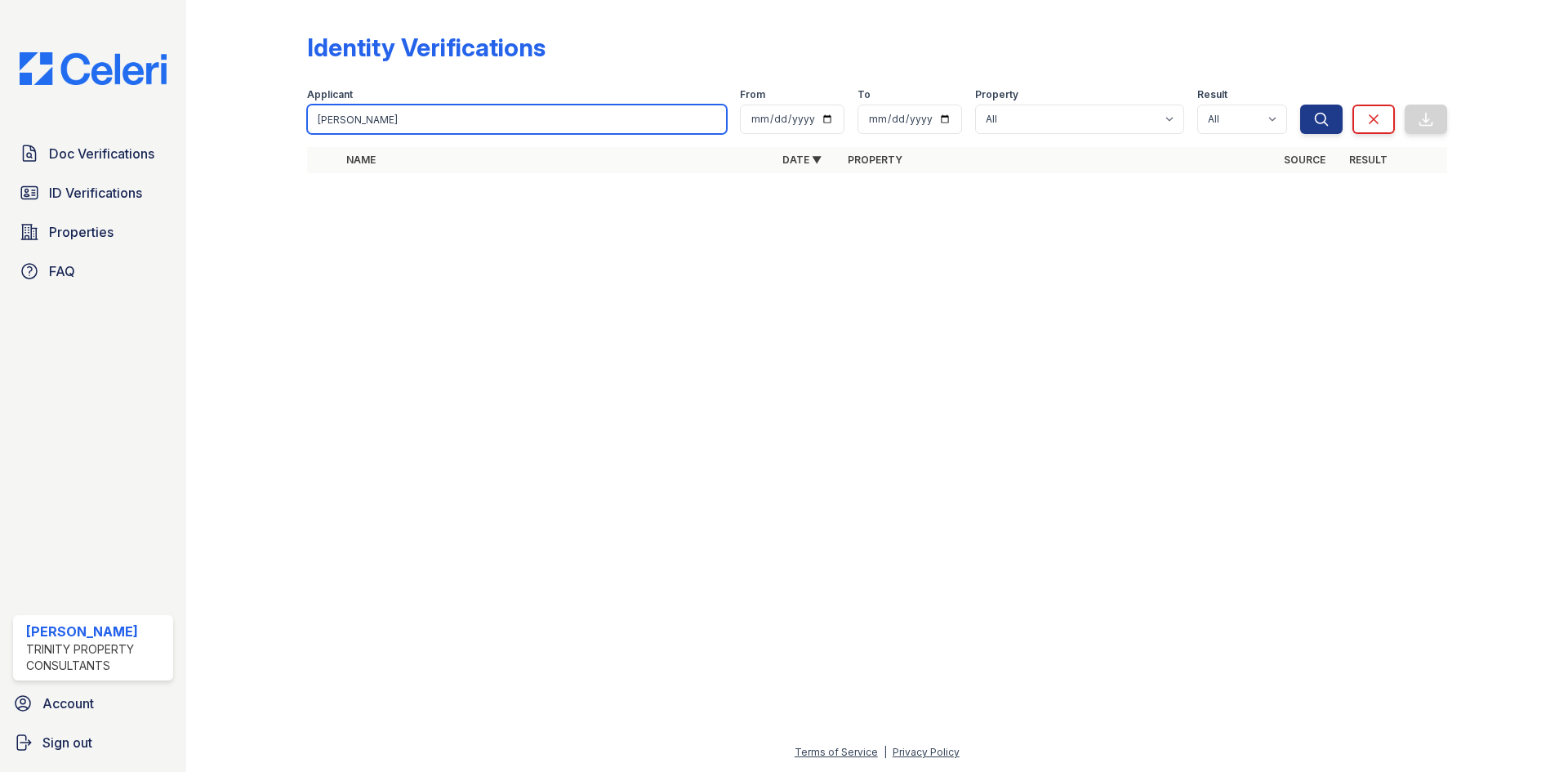
click at [1300, 105] on button "Search" at bounding box center [1321, 119] width 42 height 29
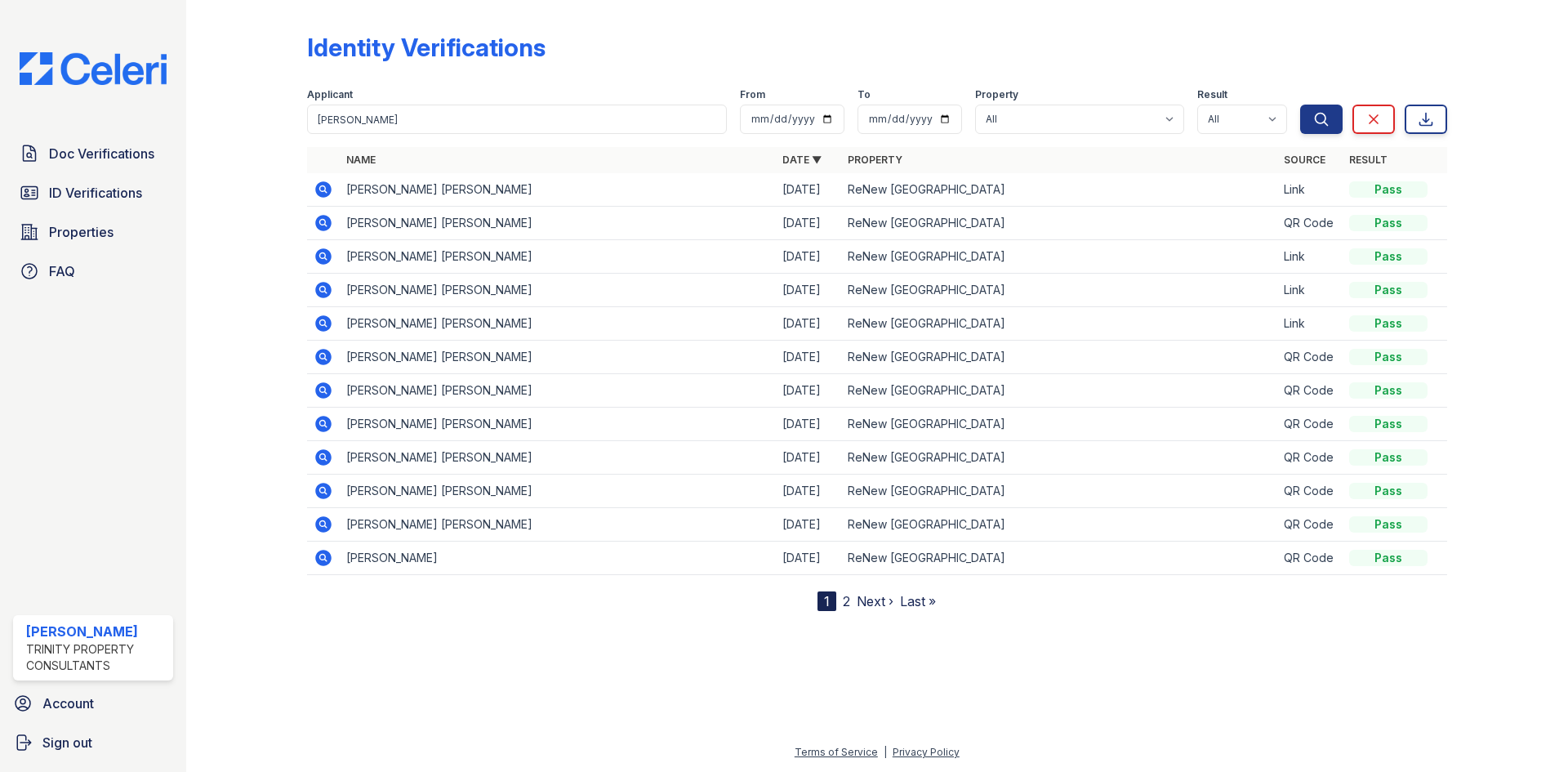
click at [324, 391] on icon at bounding box center [323, 390] width 20 height 20
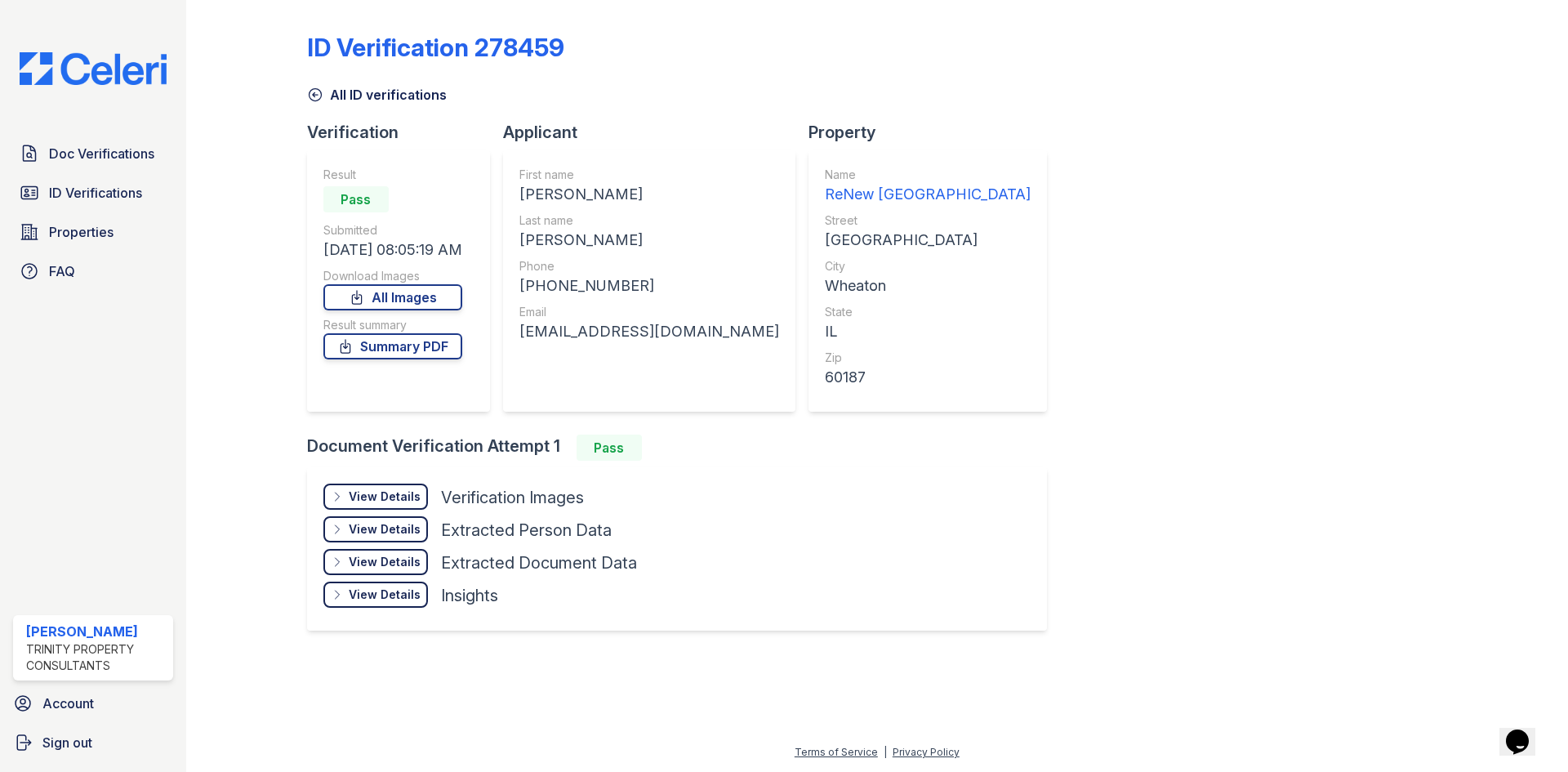
click at [413, 495] on div "View Details" at bounding box center [385, 496] width 72 height 17
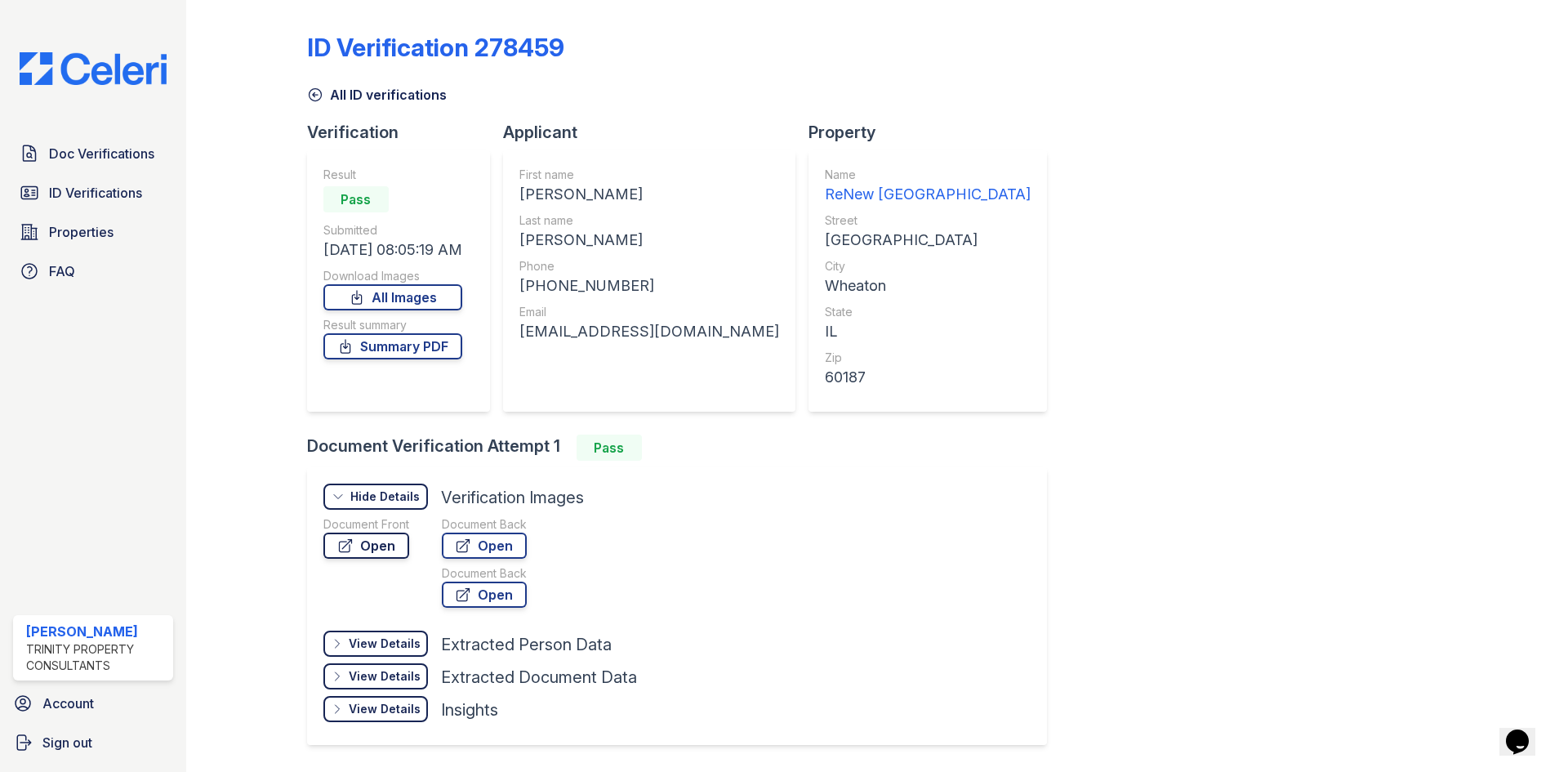
click at [388, 543] on link "Open" at bounding box center [366, 545] width 86 height 26
click at [494, 539] on link "Open" at bounding box center [484, 545] width 85 height 26
